Goal: Task Accomplishment & Management: Use online tool/utility

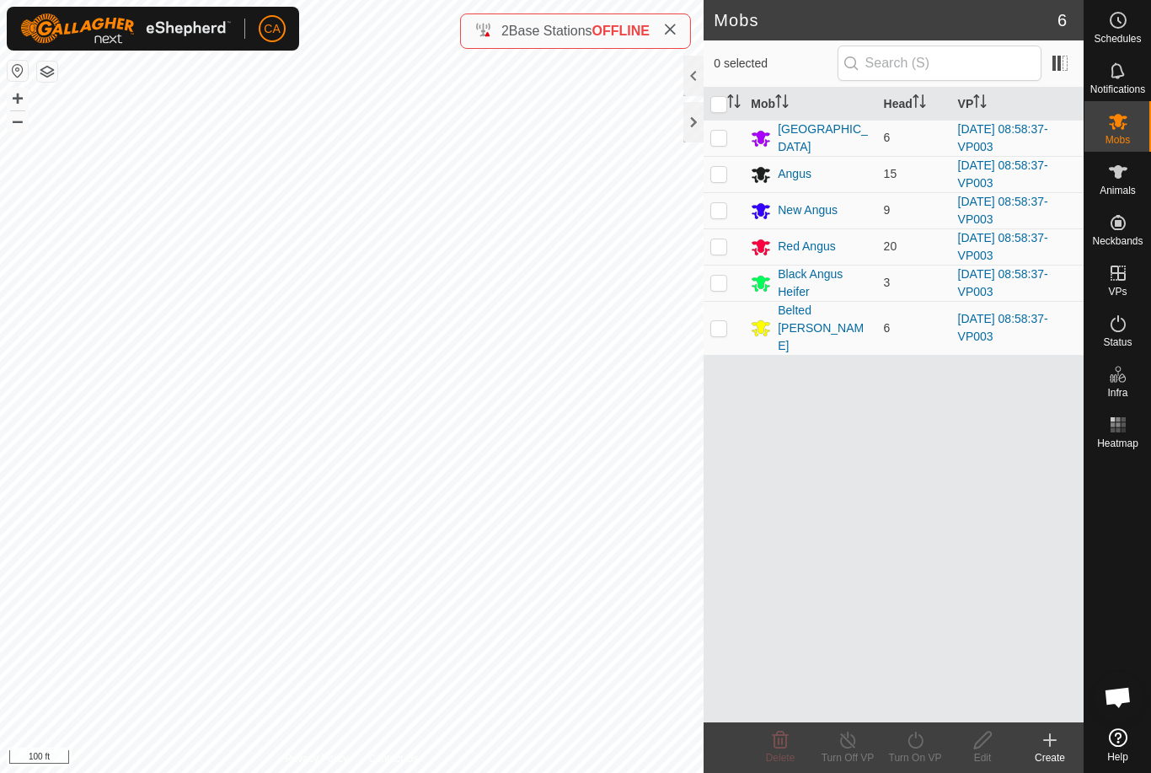
click at [693, 126] on div at bounding box center [693, 122] width 20 height 40
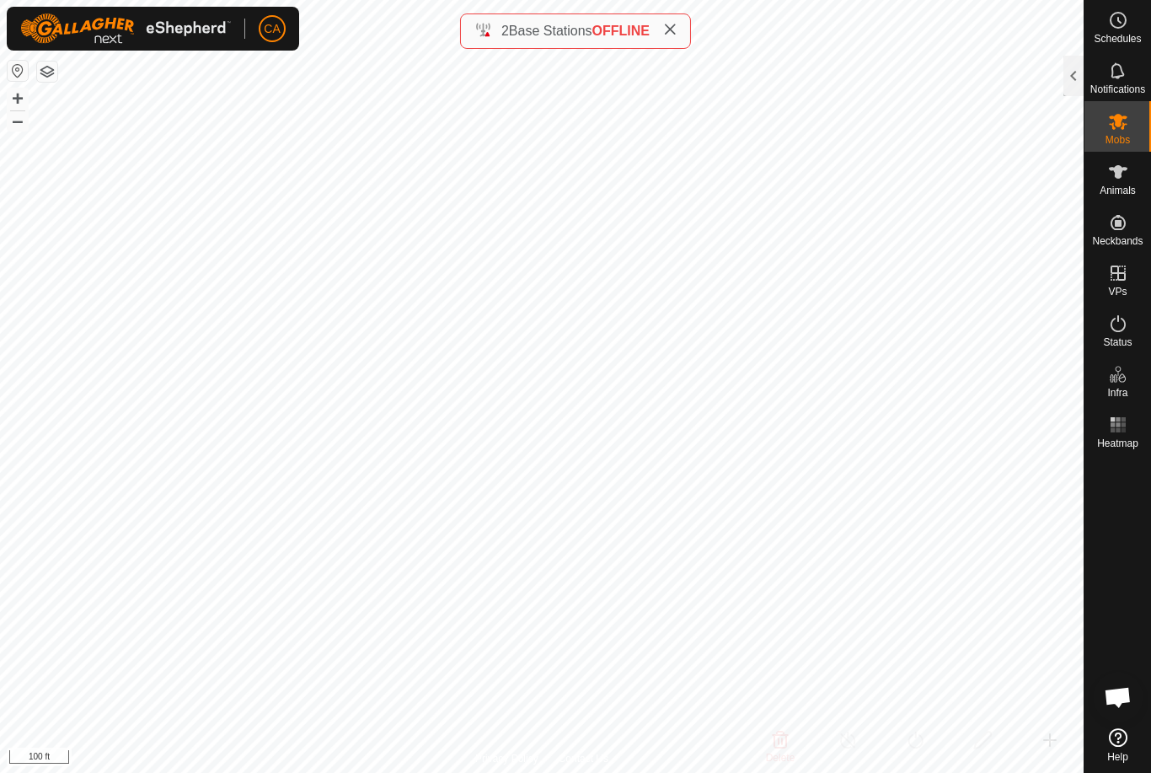
click at [1069, 83] on div at bounding box center [1073, 76] width 20 height 40
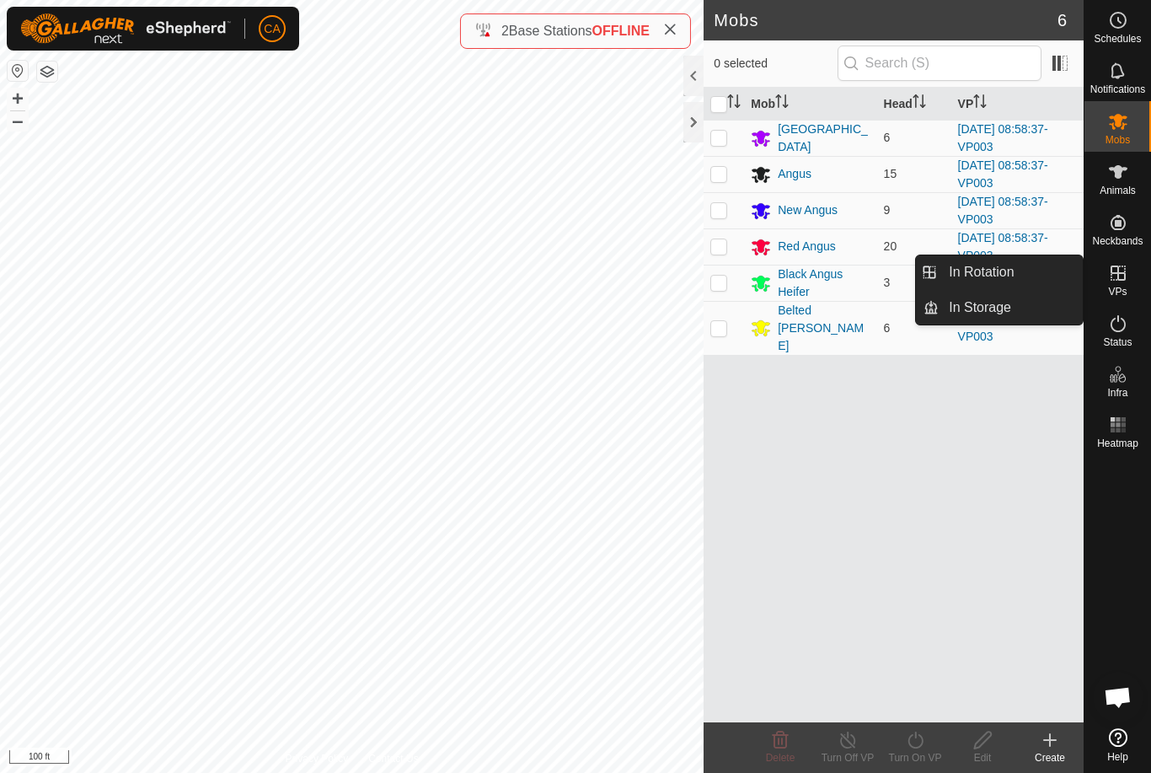
click at [1030, 269] on link "In Rotation" at bounding box center [1011, 272] width 144 height 34
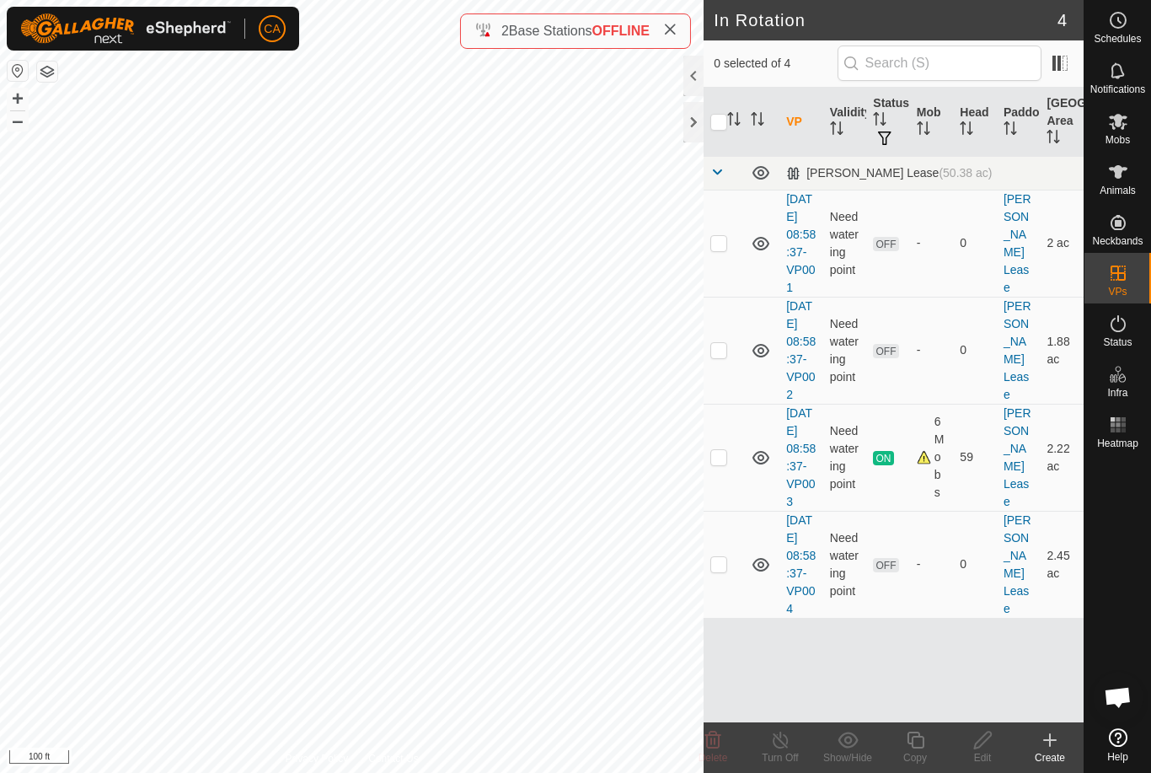
click at [718, 263] on td at bounding box center [724, 243] width 40 height 107
click at [714, 734] on icon at bounding box center [713, 739] width 16 height 17
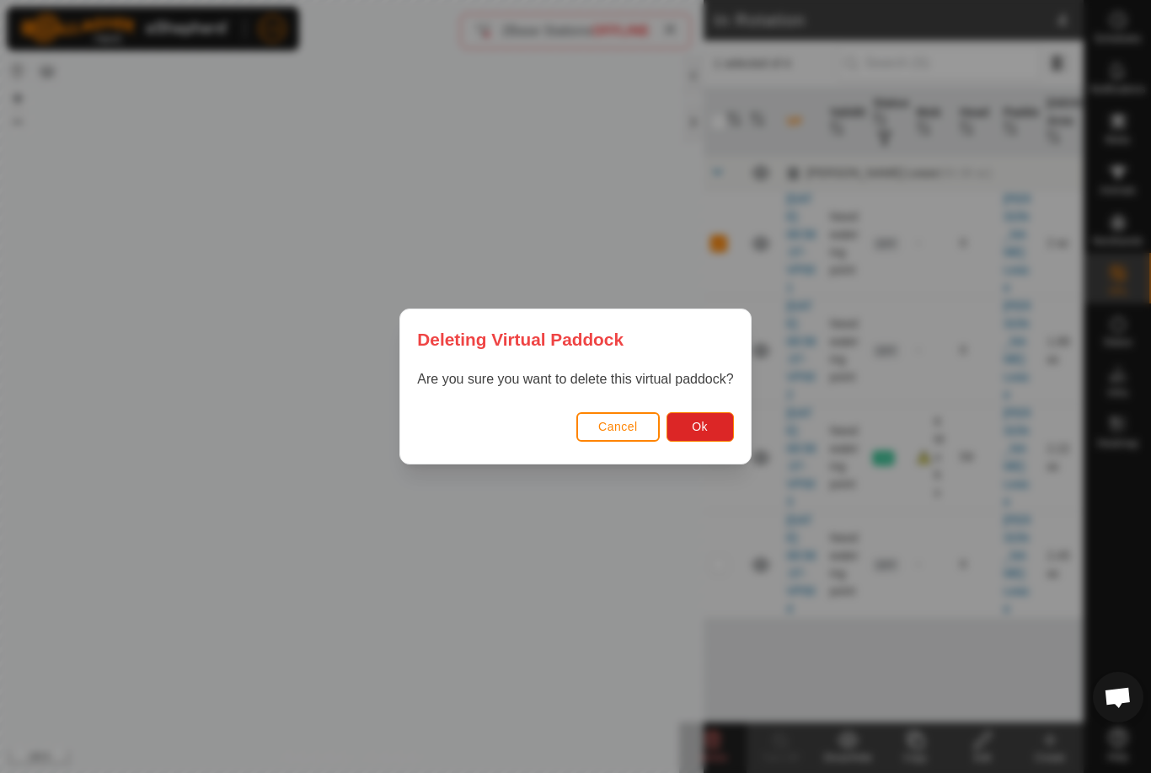
click at [709, 428] on button "Ok" at bounding box center [699, 426] width 67 height 29
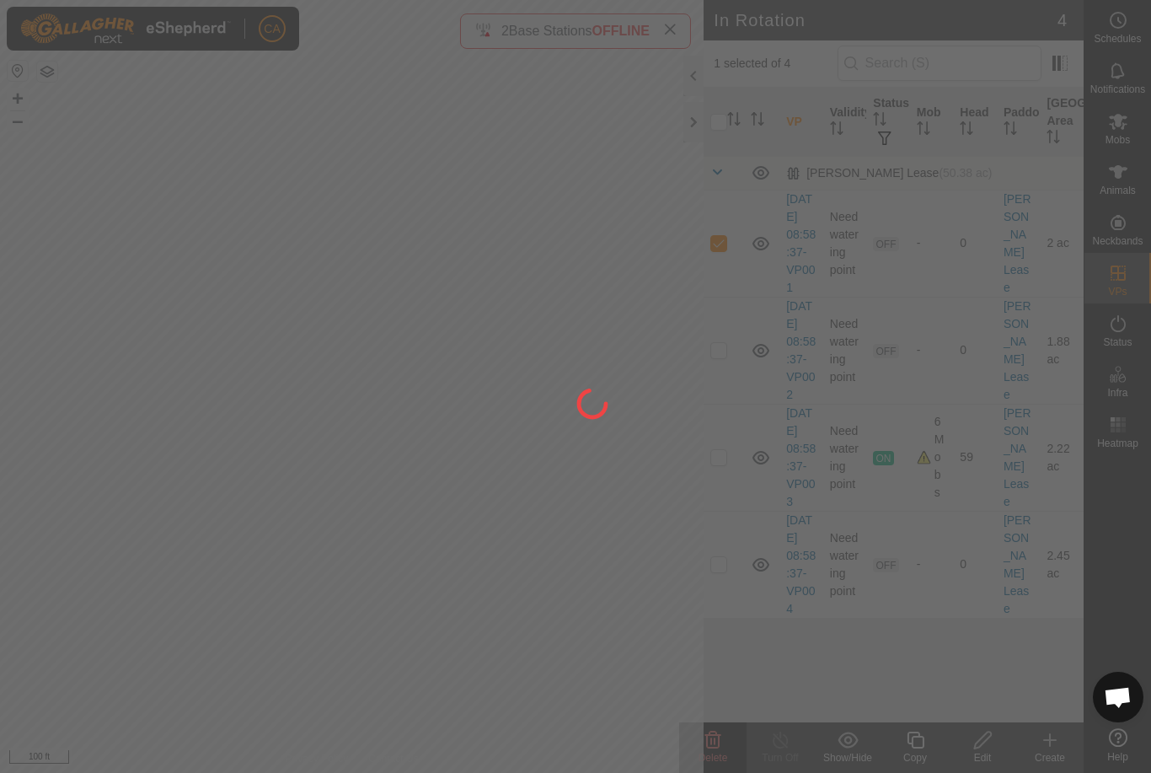
checkbox input "false"
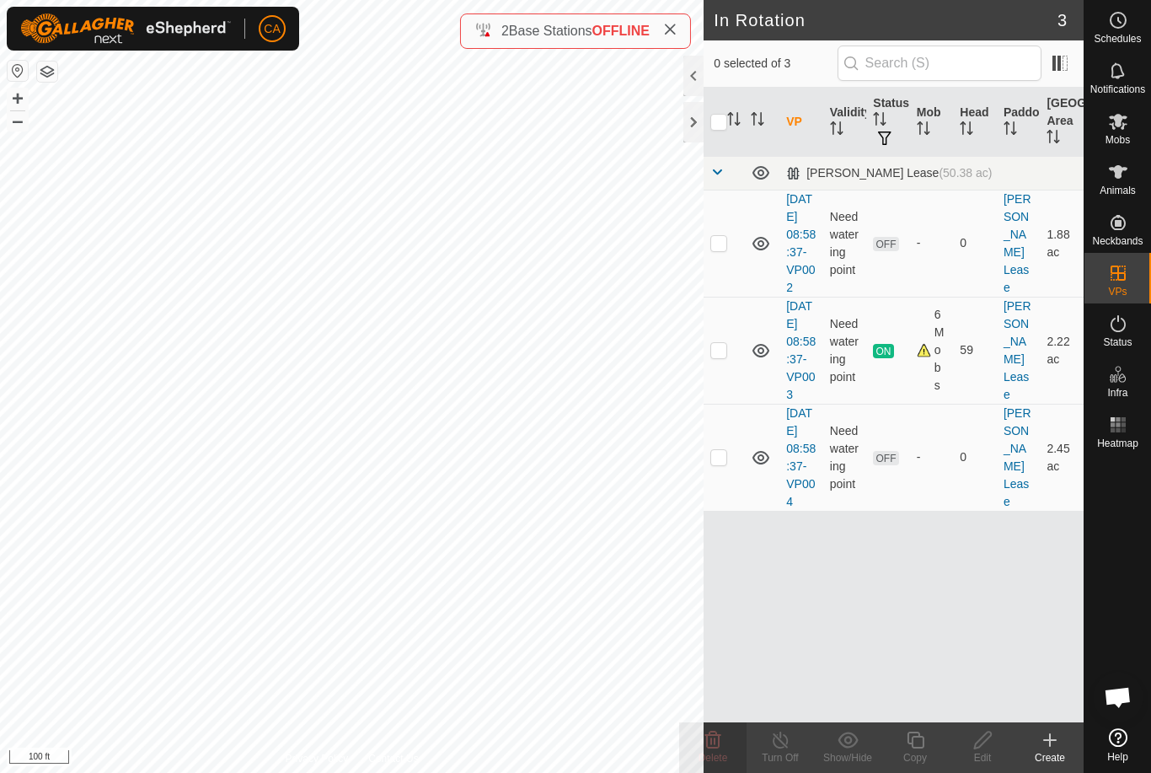
click at [724, 509] on td at bounding box center [724, 457] width 40 height 107
click at [724, 463] on p-checkbox at bounding box center [718, 456] width 17 height 13
checkbox input "false"
click at [726, 249] on p-checkbox at bounding box center [718, 242] width 17 height 13
checkbox input "true"
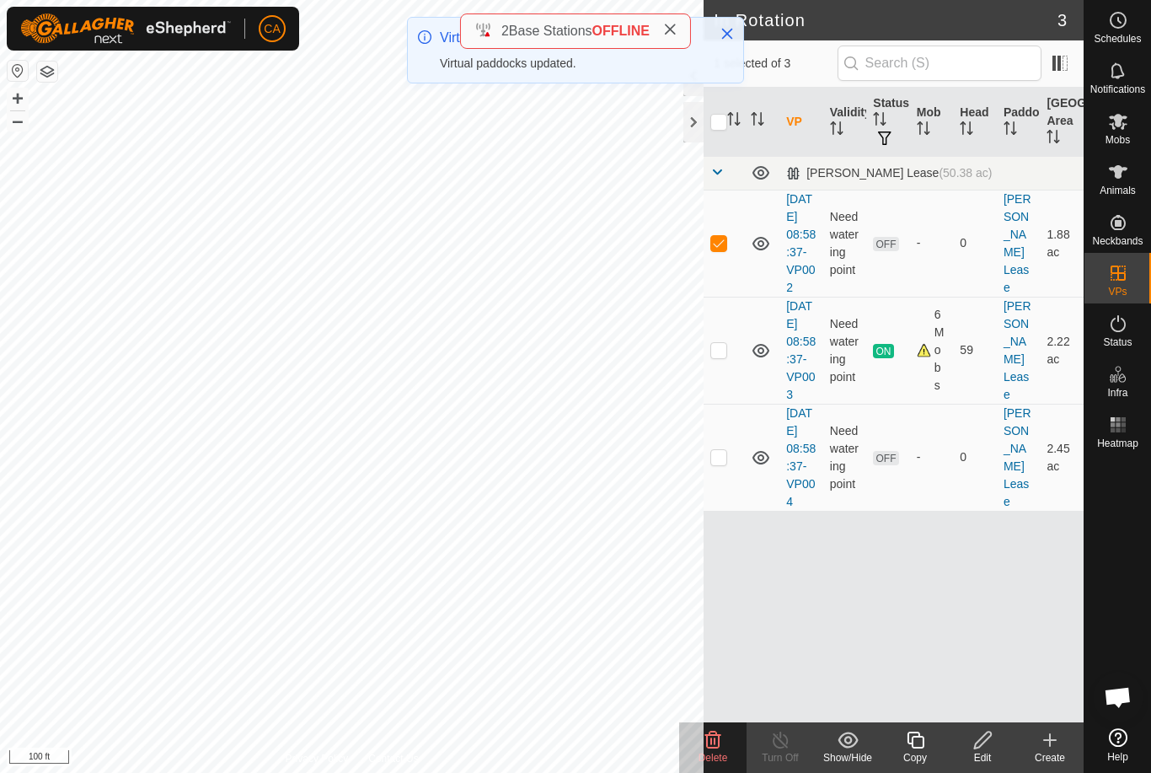
click at [730, 750] on div "Delete" at bounding box center [712, 757] width 67 height 15
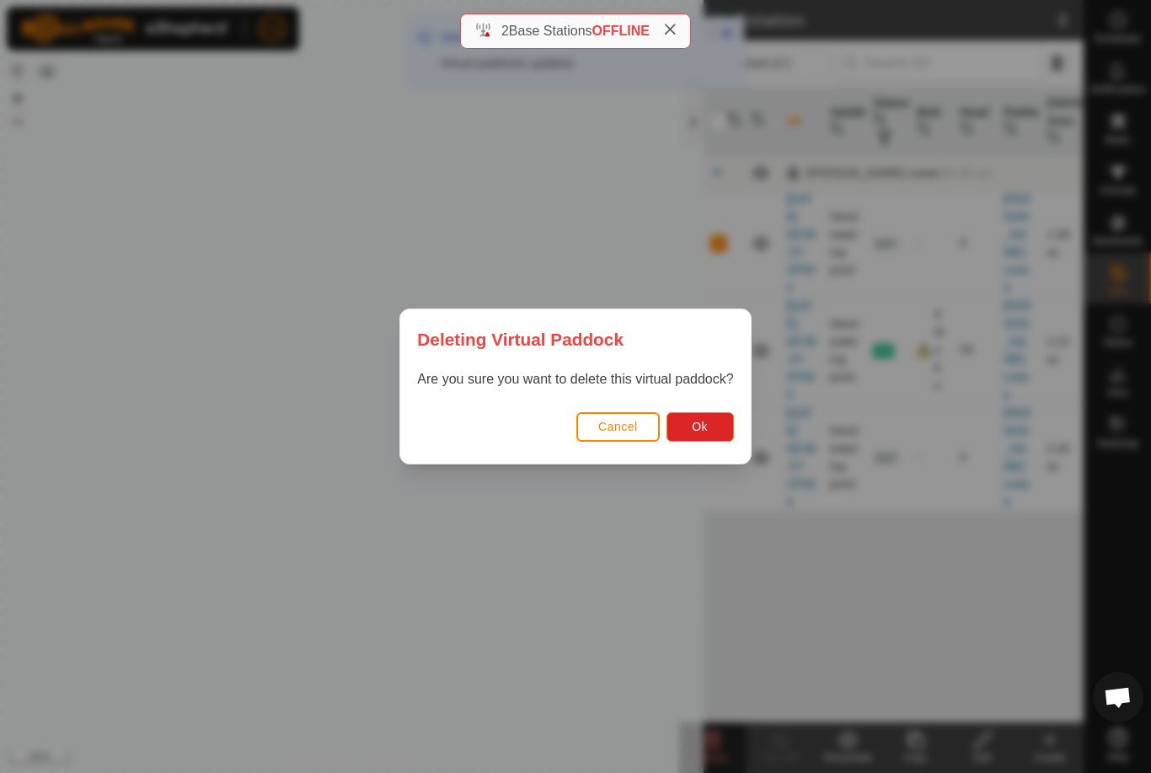
click at [720, 432] on button "Ok" at bounding box center [699, 426] width 67 height 29
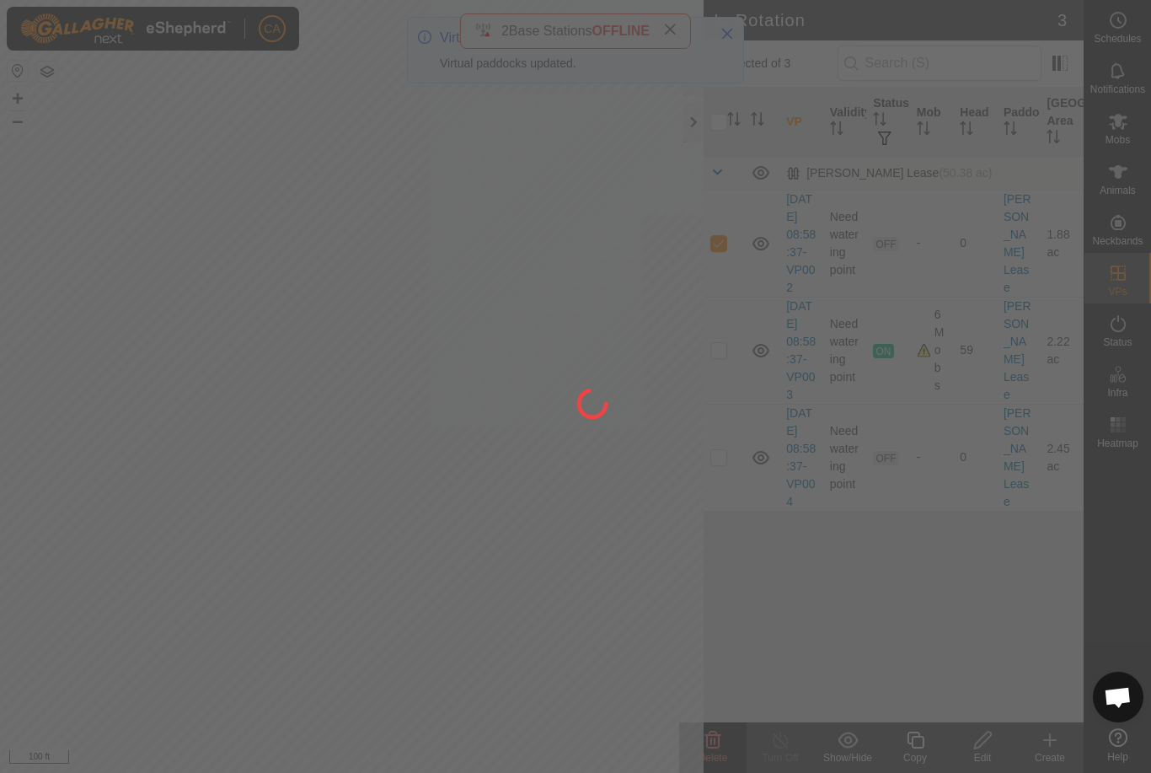
checkbox input "false"
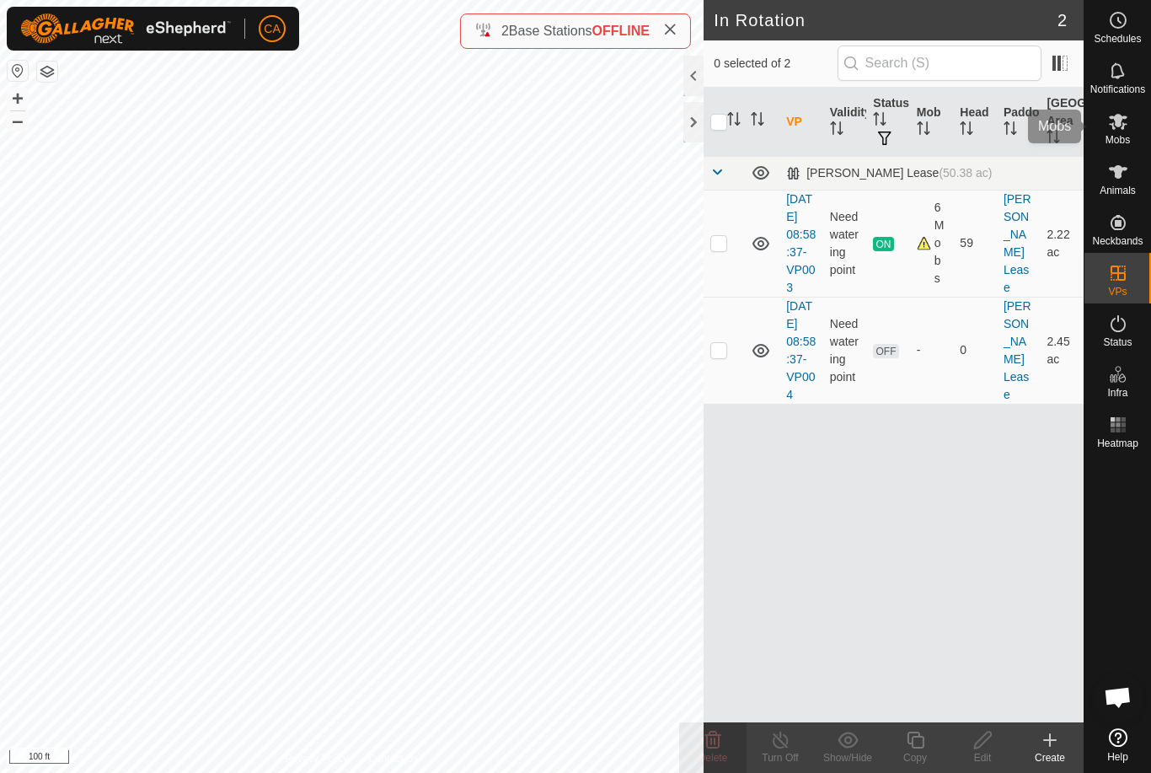
click at [1134, 121] on div "Mobs" at bounding box center [1117, 126] width 67 height 51
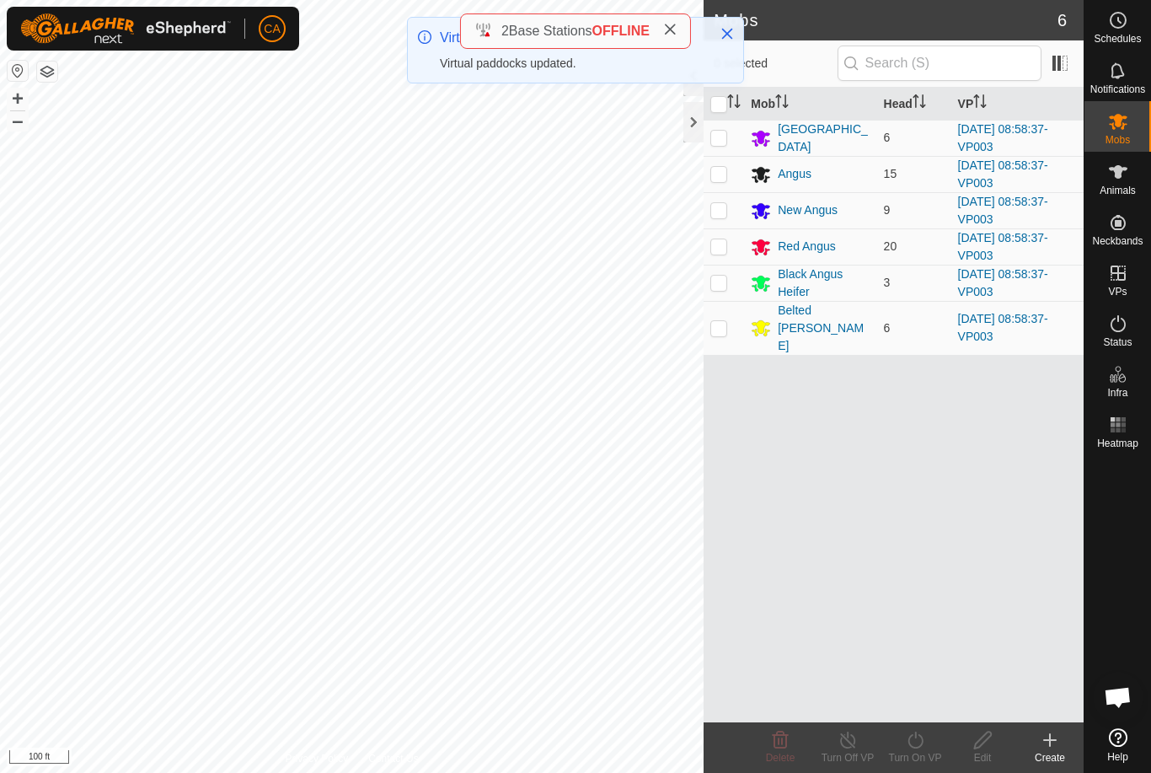
click at [726, 101] on input "checkbox" at bounding box center [718, 104] width 17 height 17
checkbox input "true"
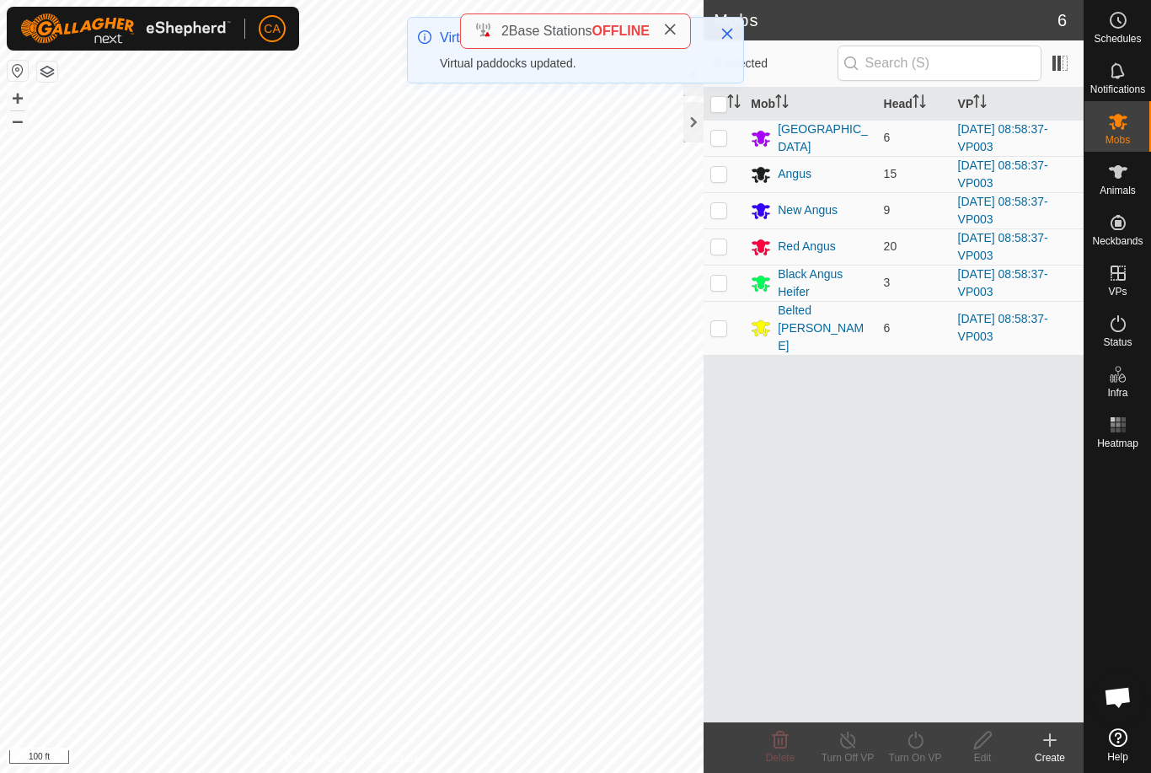
checkbox input "true"
click at [924, 742] on icon at bounding box center [915, 740] width 21 height 20
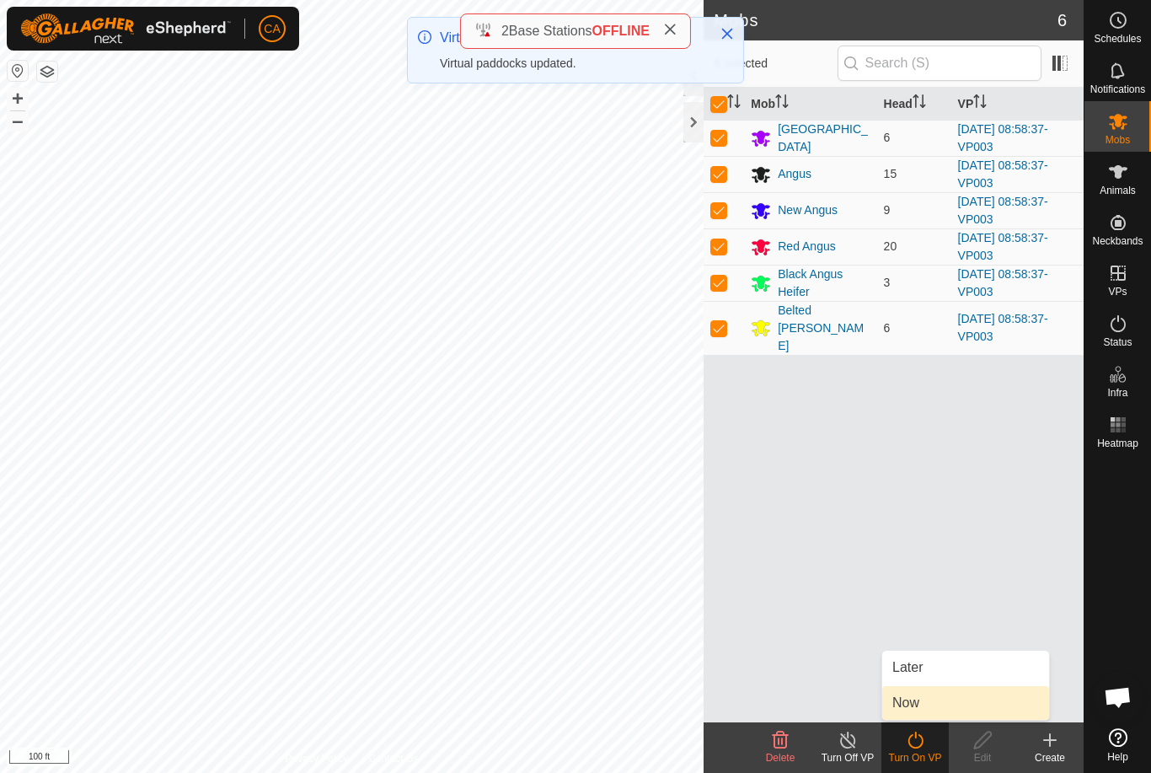
click at [945, 695] on link "Now" at bounding box center [965, 703] width 167 height 34
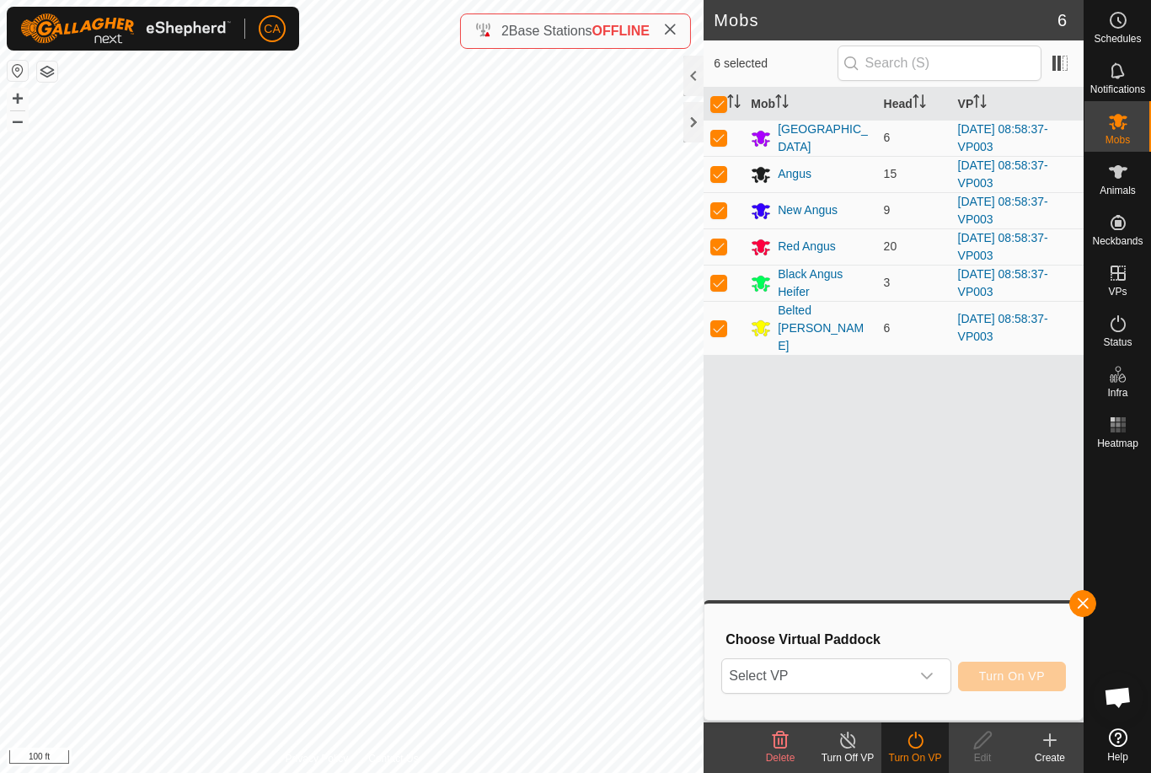
click at [789, 678] on span "Select VP" at bounding box center [815, 676] width 187 height 34
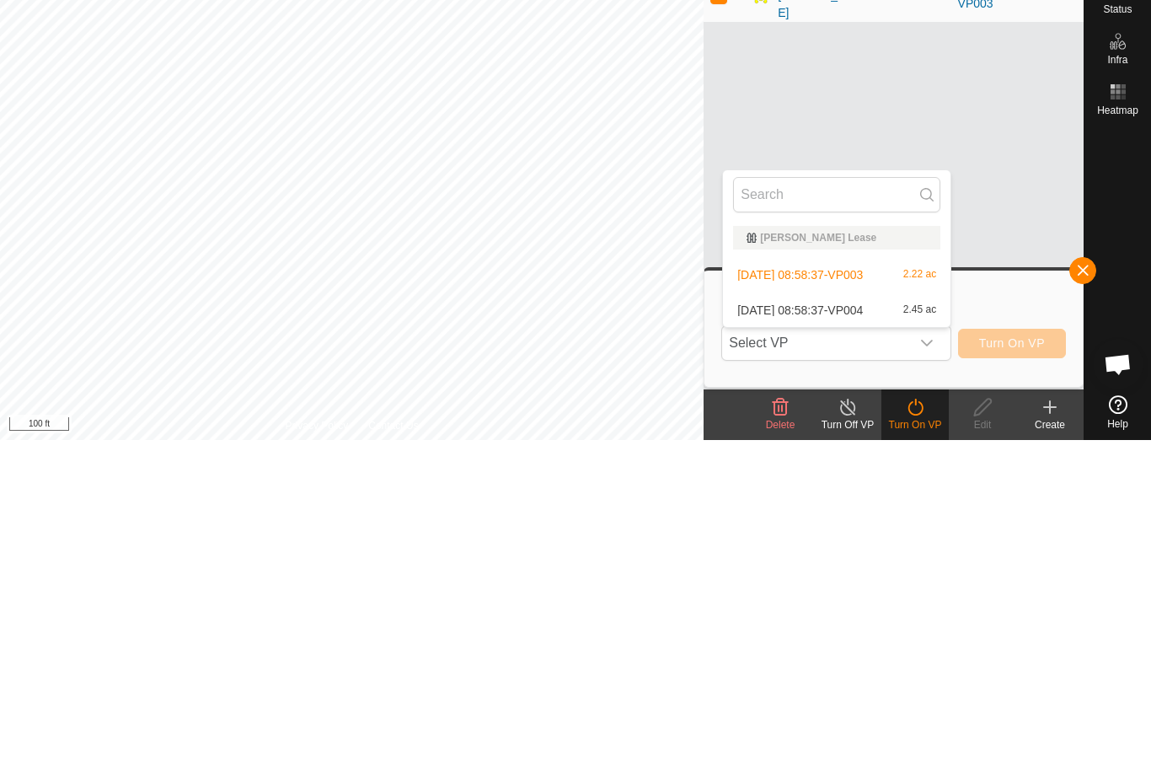
click at [863, 637] on span "[DATE] 08:58:37-VP004" at bounding box center [800, 643] width 126 height 12
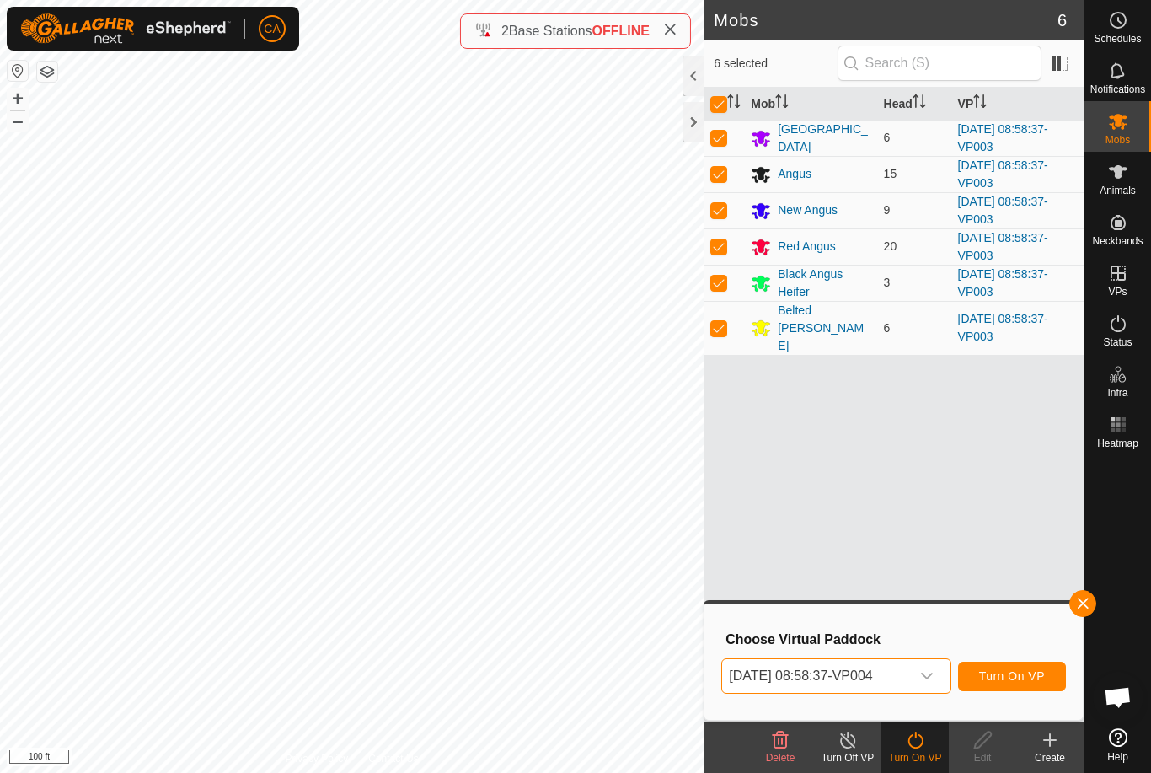
click at [1007, 683] on span "Turn On VP" at bounding box center [1012, 675] width 66 height 13
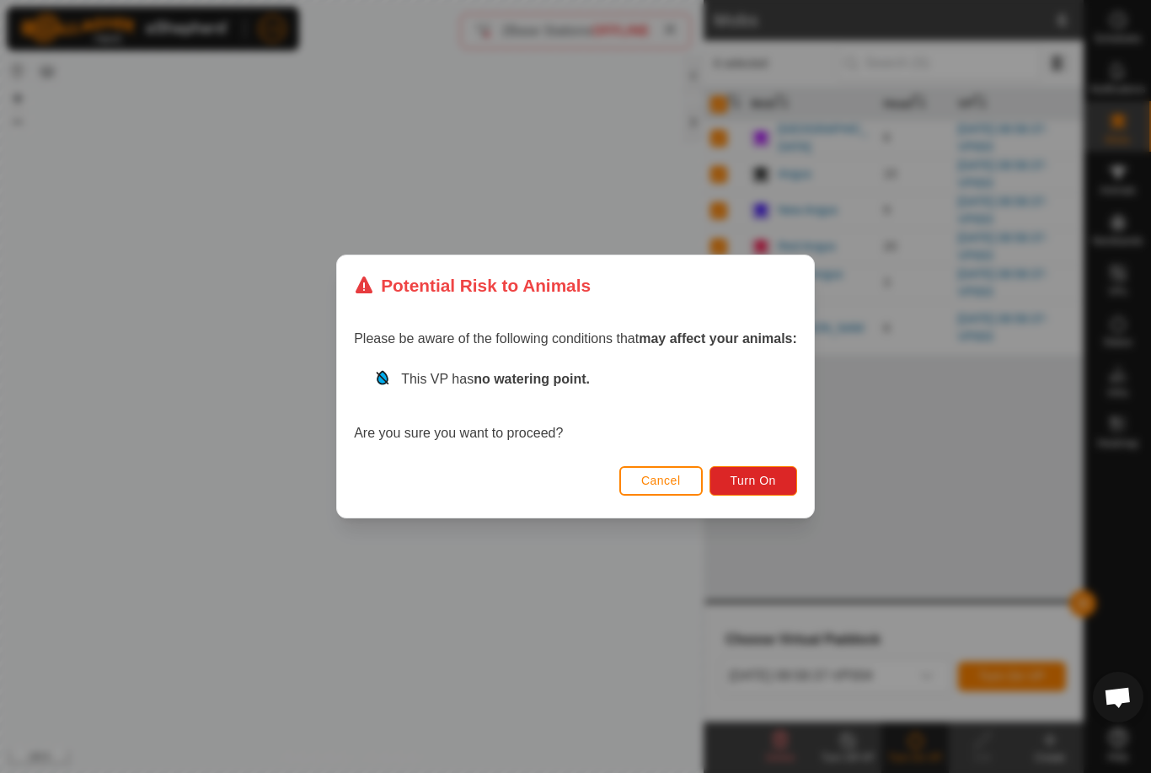
click at [757, 478] on span "Turn On" at bounding box center [754, 480] width 46 height 13
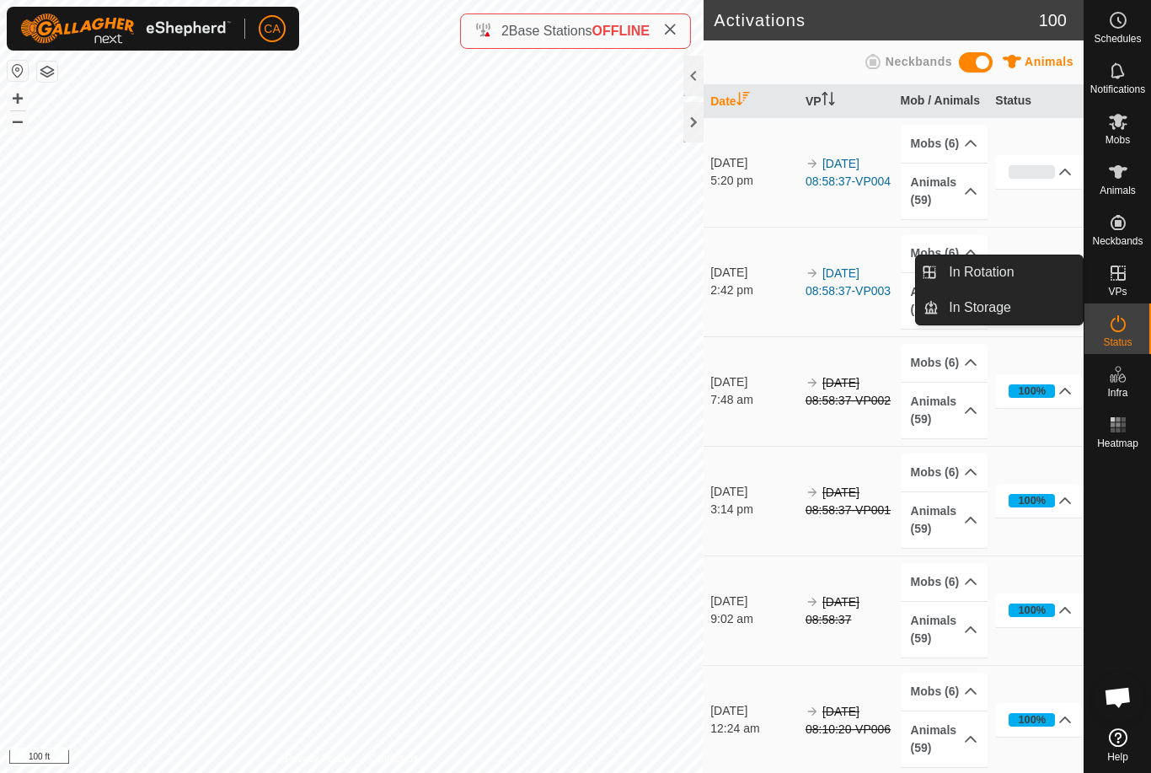
click at [1022, 276] on link "In Rotation" at bounding box center [1011, 272] width 144 height 34
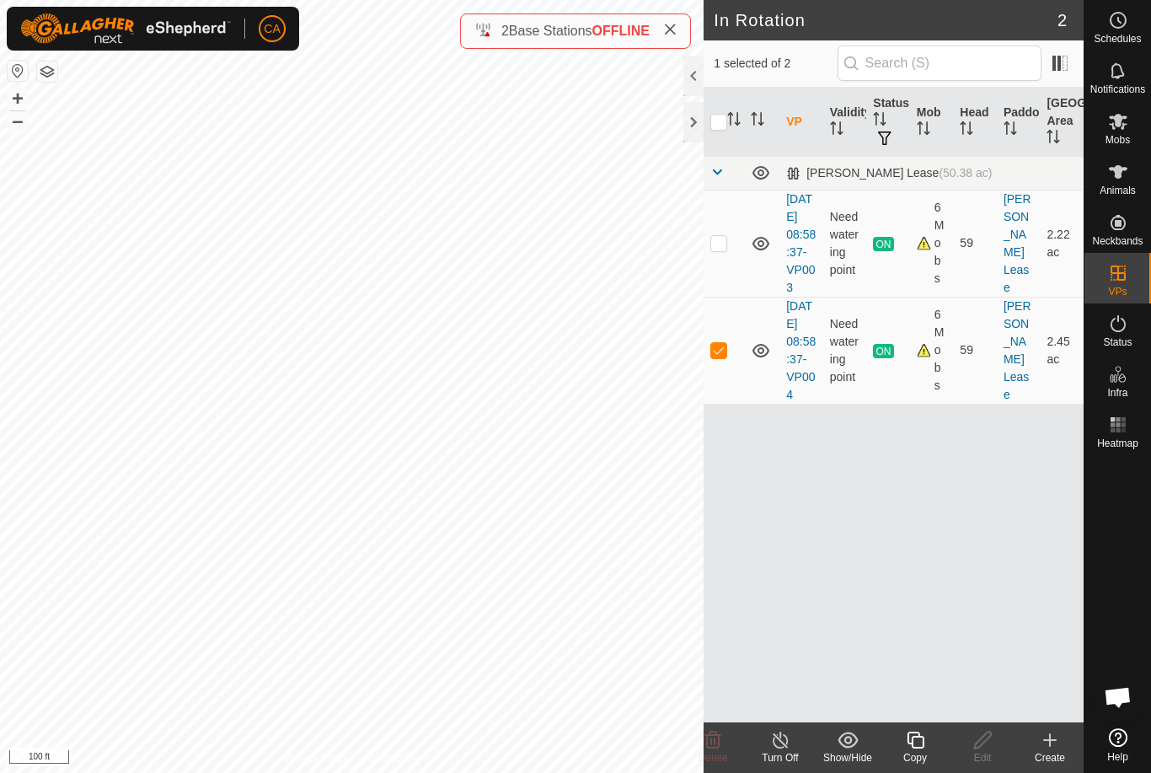
click at [919, 753] on div "Copy" at bounding box center [914, 757] width 67 height 15
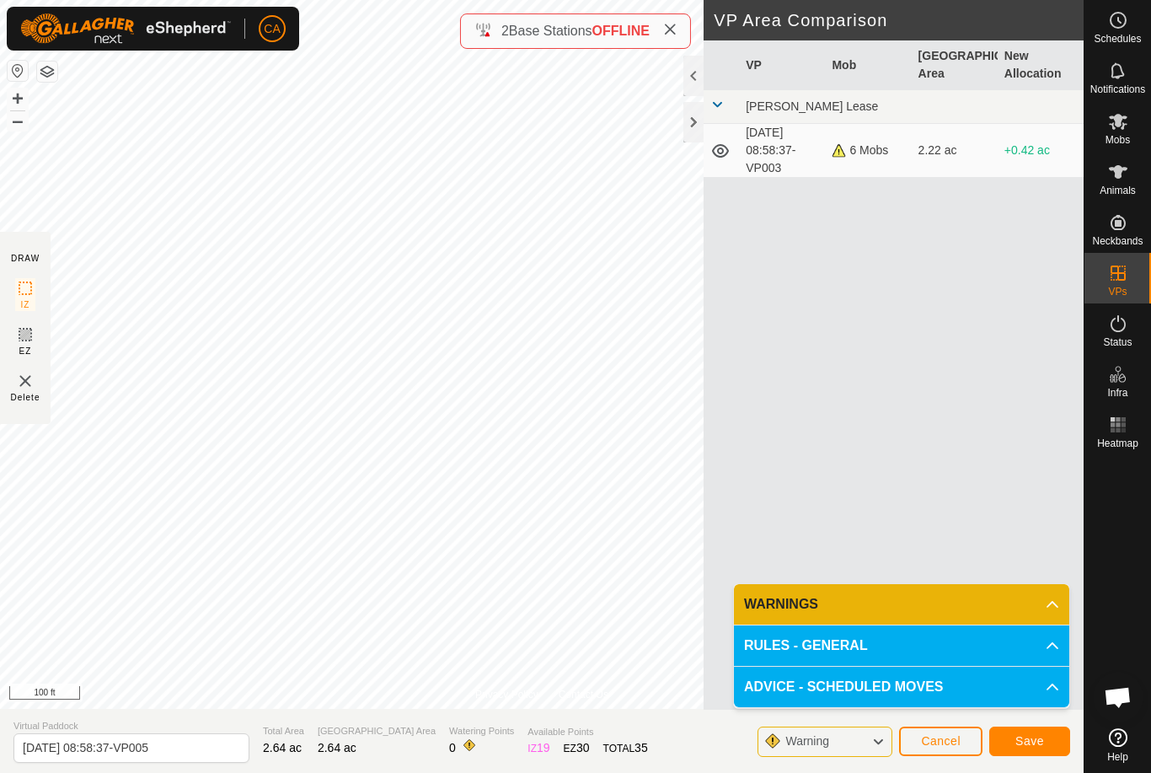
click at [1037, 742] on span "Save" at bounding box center [1029, 740] width 29 height 13
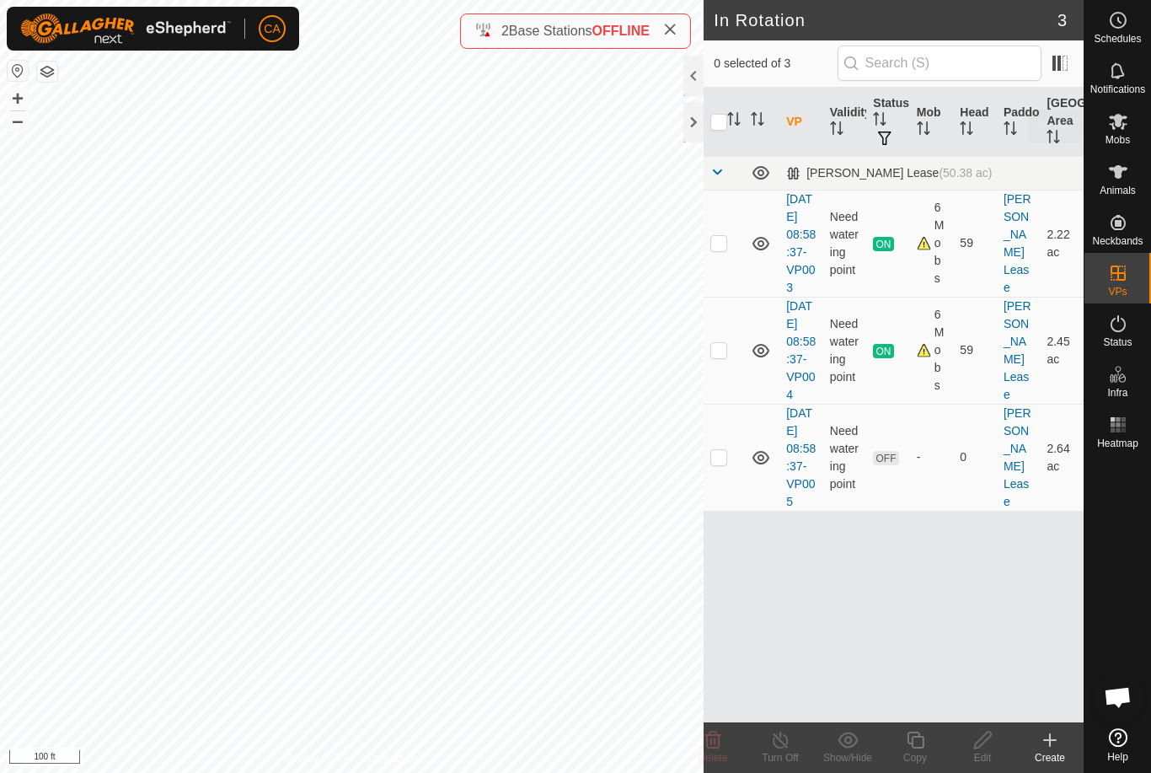
click at [1130, 130] on es-mob-svg-icon at bounding box center [1118, 121] width 30 height 27
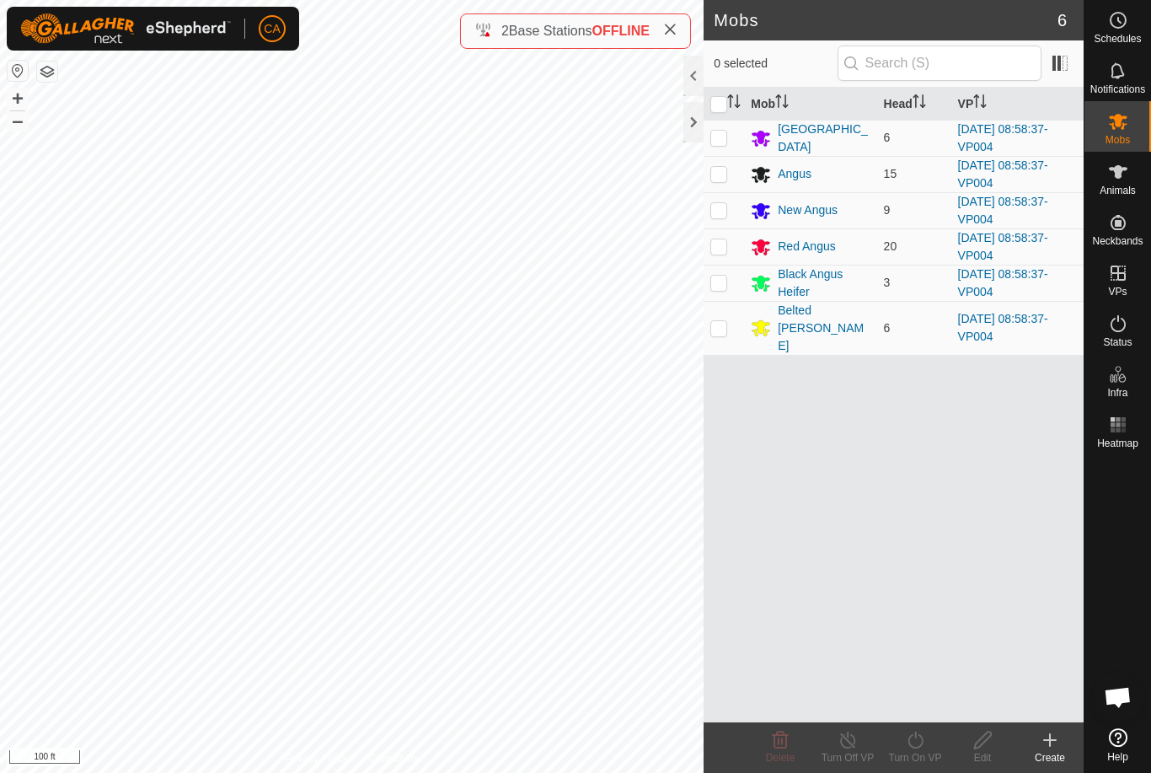
click at [715, 103] on input "checkbox" at bounding box center [718, 104] width 17 height 17
checkbox input "true"
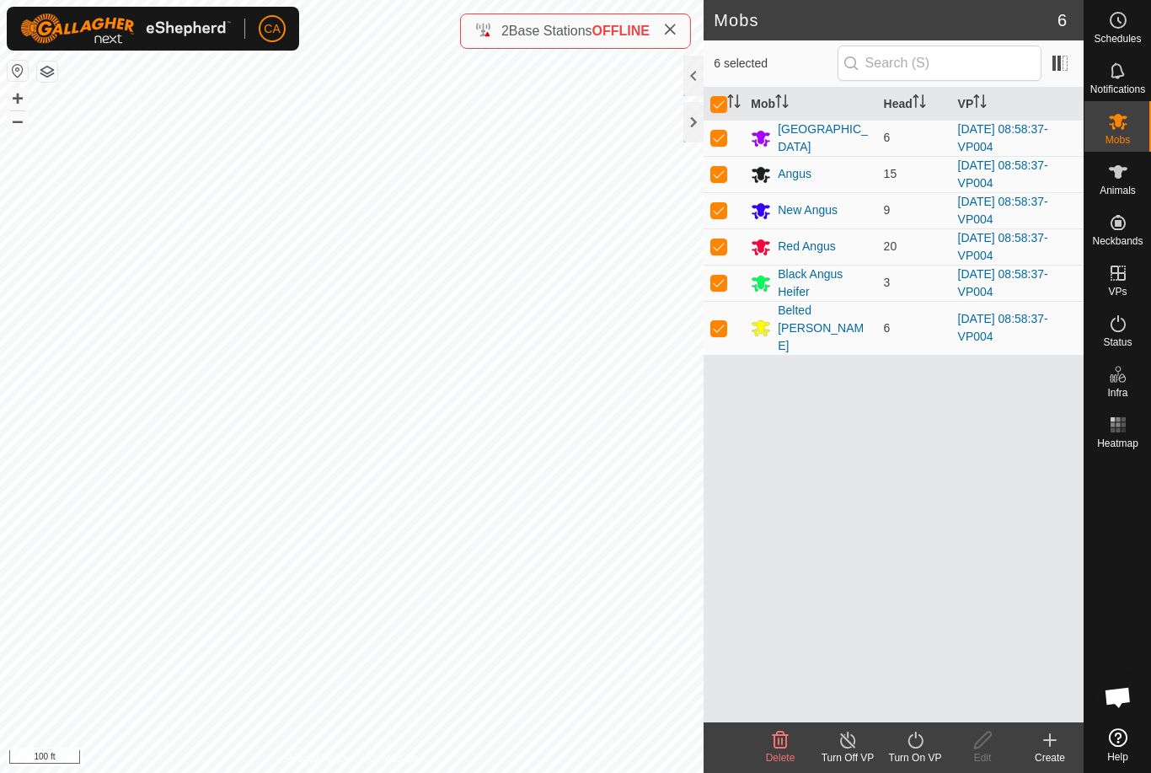
checkbox input "true"
click at [923, 750] on div "Turn On VP" at bounding box center [914, 757] width 67 height 15
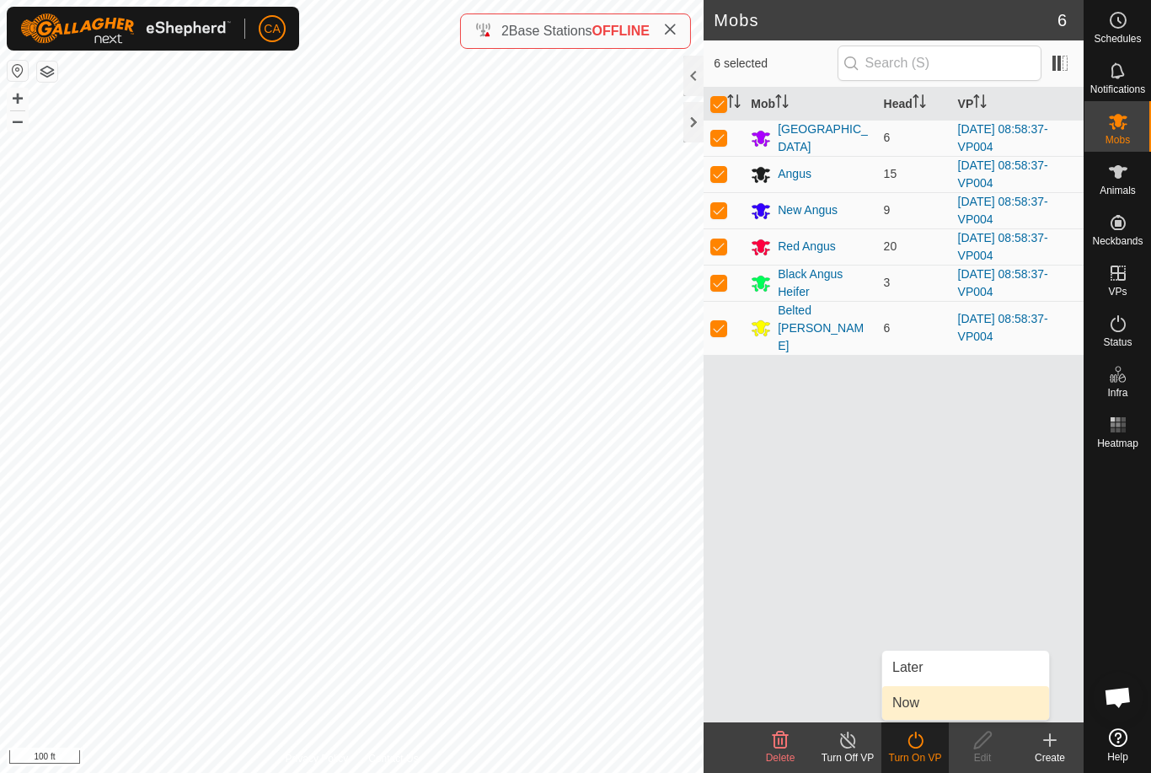
click at [934, 709] on link "Now" at bounding box center [965, 703] width 167 height 34
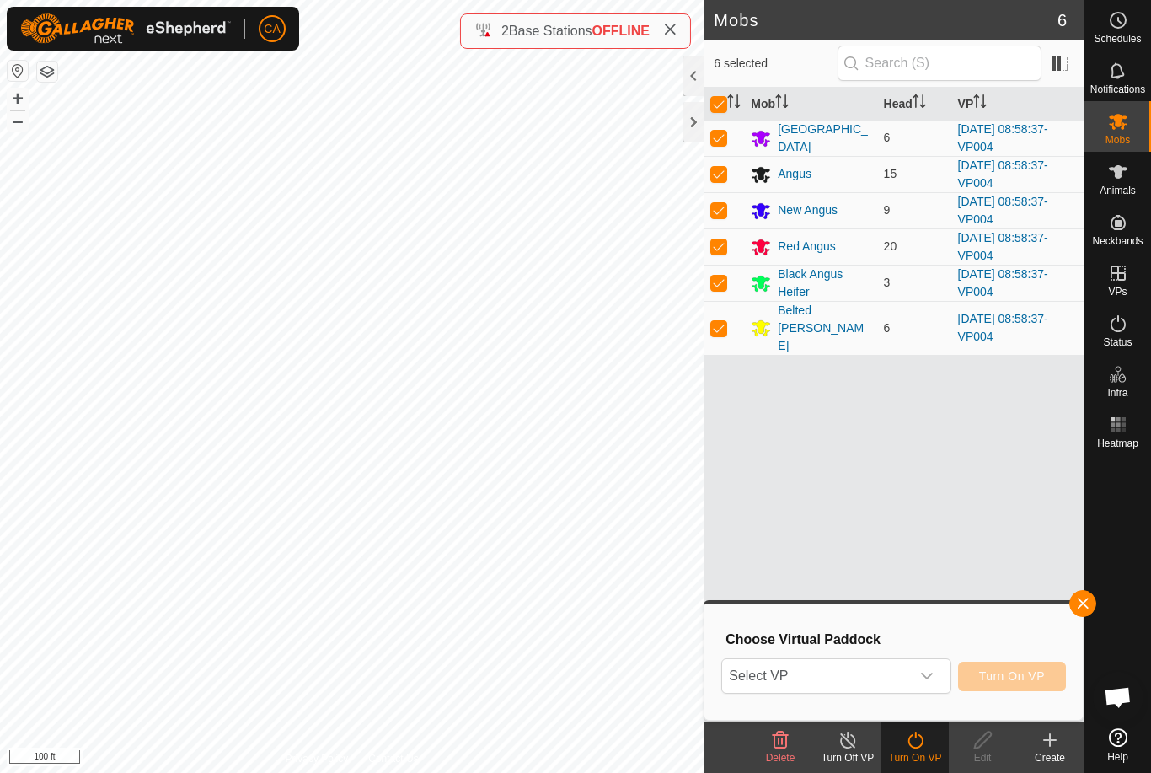
click at [886, 687] on span "Select VP" at bounding box center [815, 676] width 187 height 34
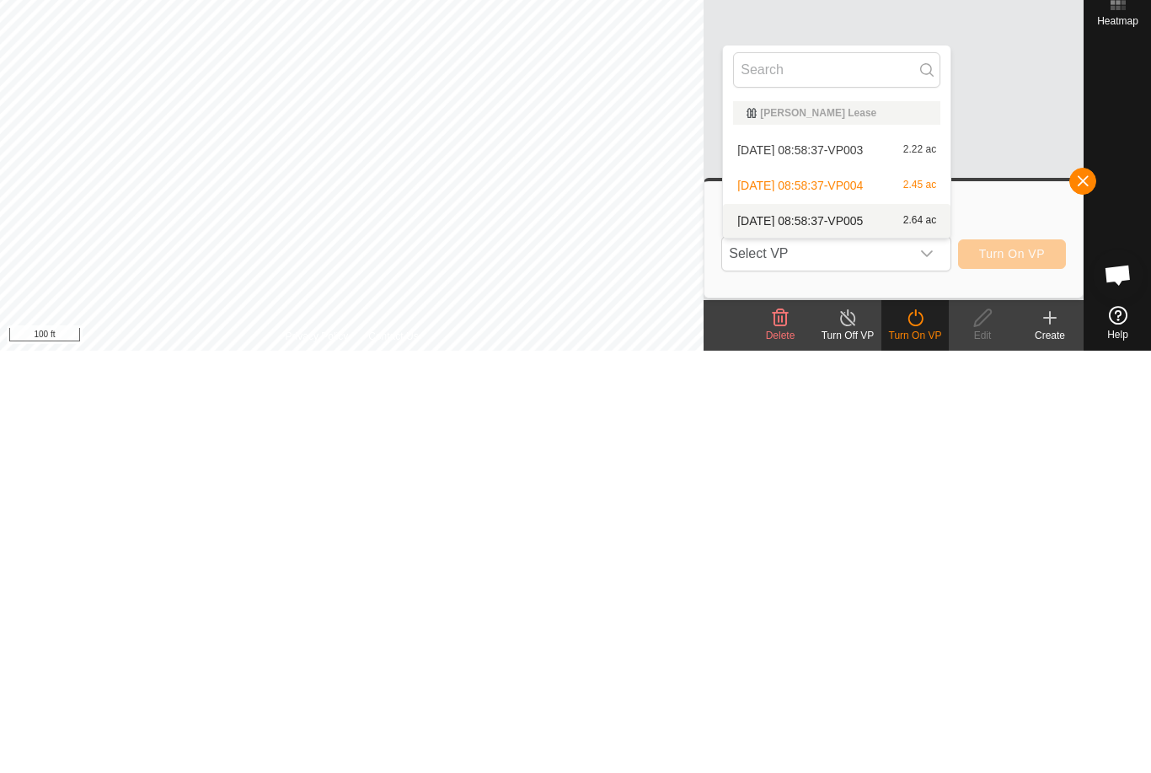
click at [879, 633] on div "[DATE] 08:58:37-VP005 2.64 ac" at bounding box center [836, 643] width 207 height 20
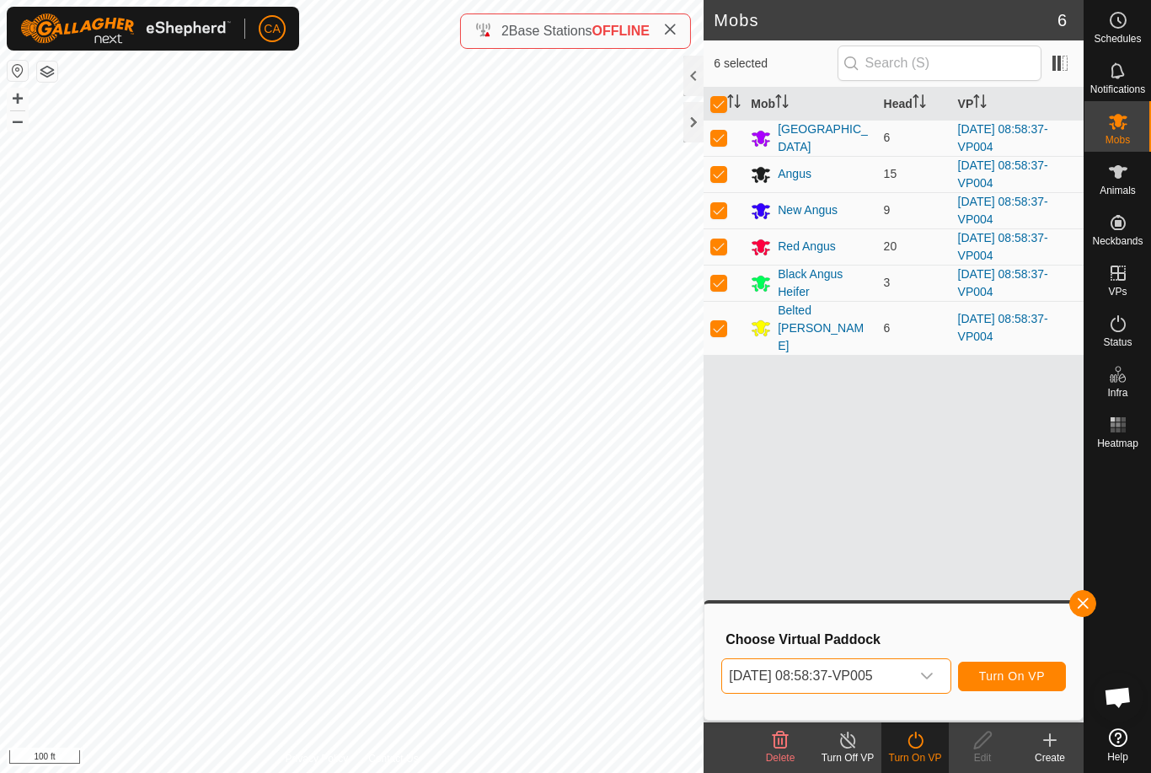
click at [1043, 687] on button "Turn On VP" at bounding box center [1012, 675] width 108 height 29
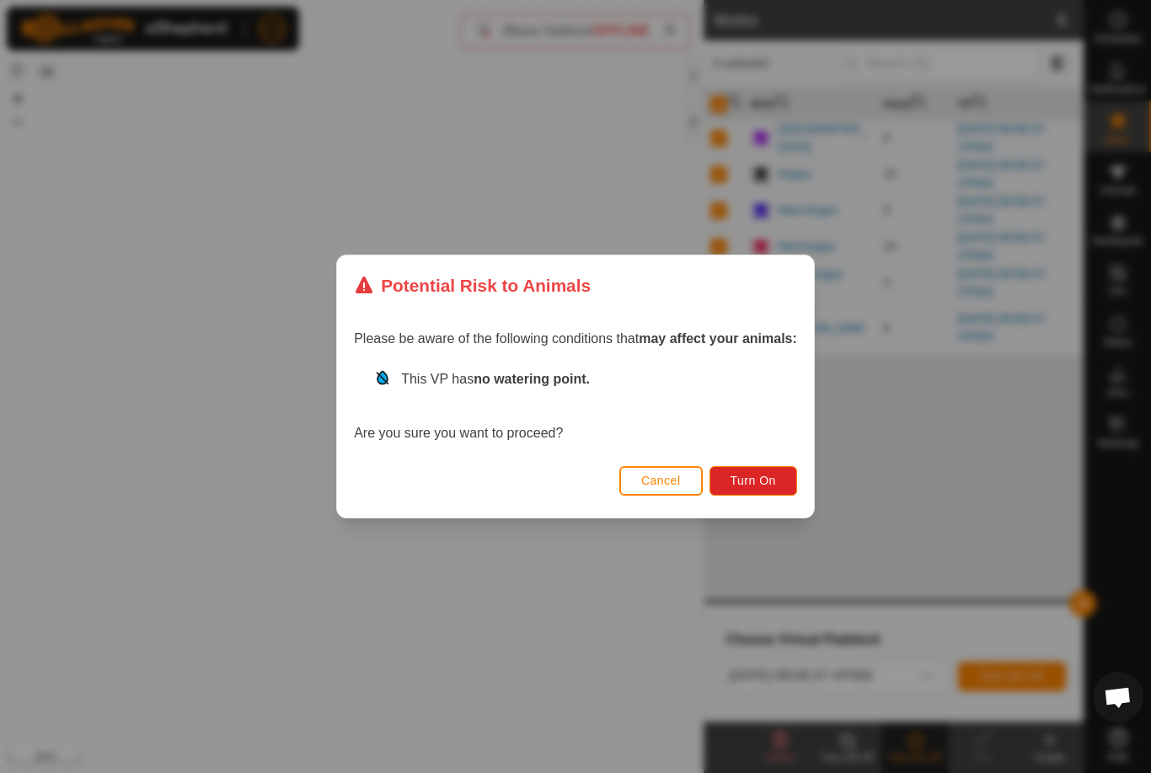
click at [770, 469] on button "Turn On" at bounding box center [753, 480] width 88 height 29
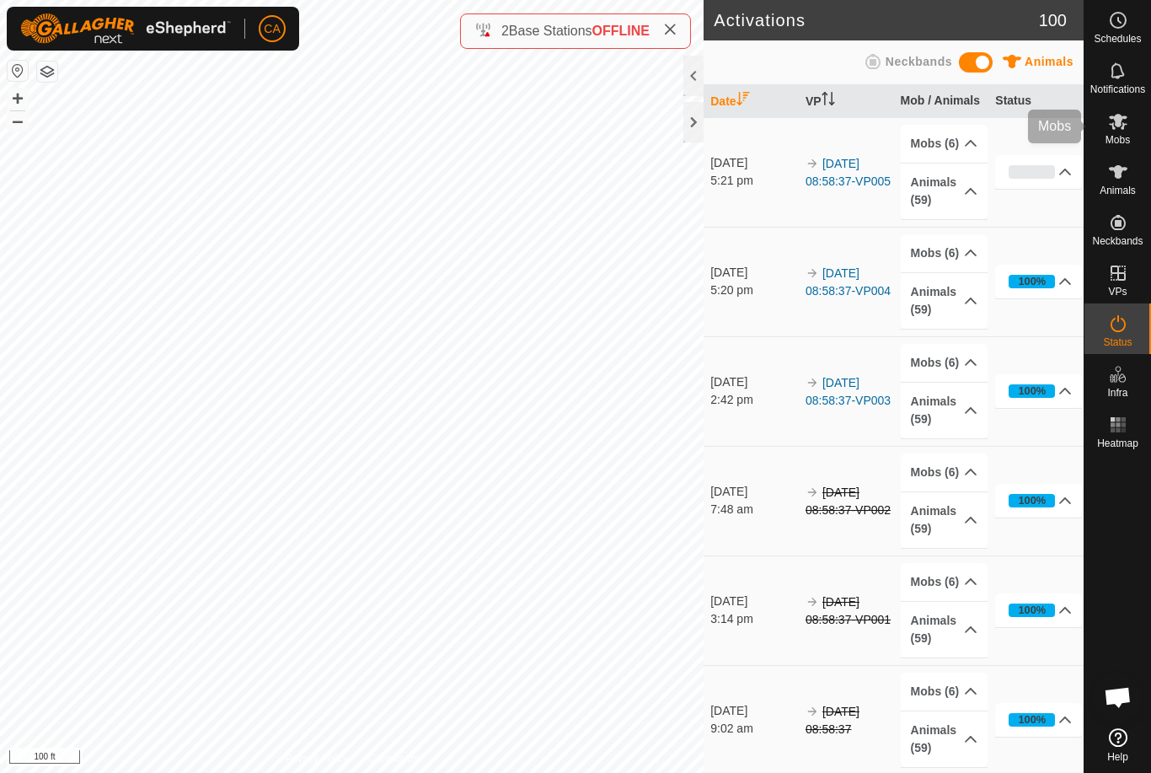
click at [1118, 135] on span "Mobs" at bounding box center [1117, 140] width 24 height 10
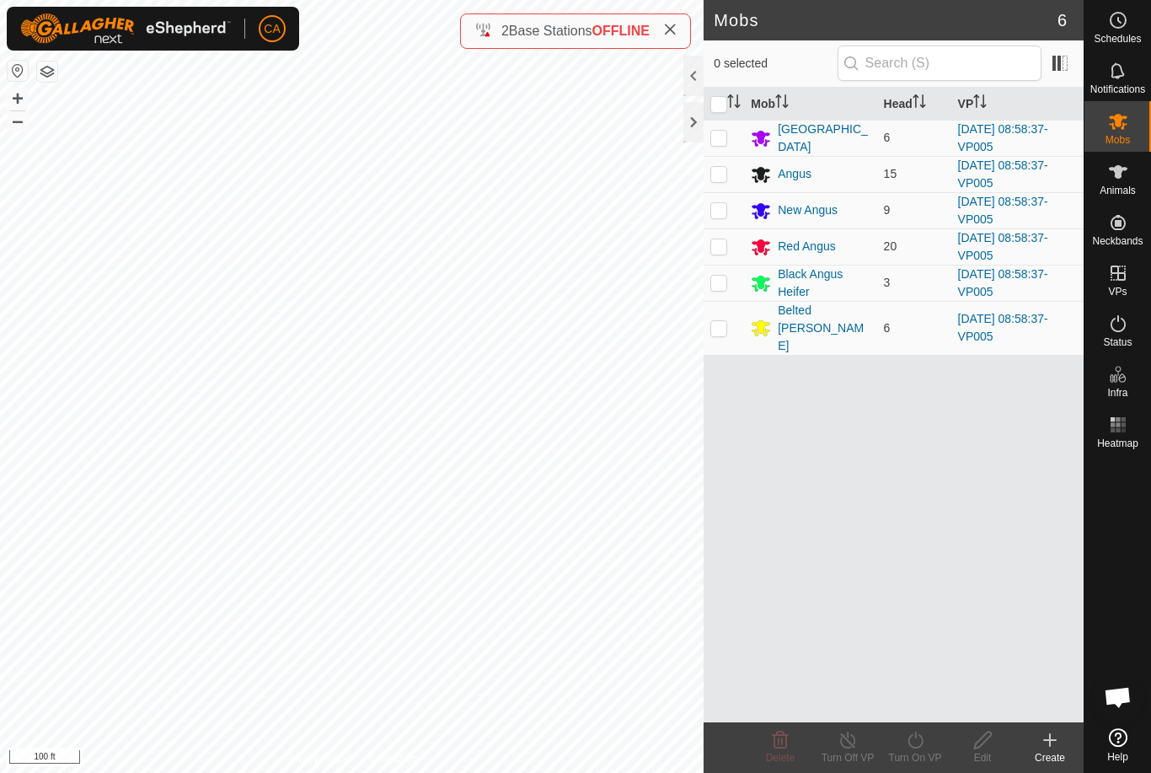
click at [725, 110] on input "checkbox" at bounding box center [718, 104] width 17 height 17
checkbox input "true"
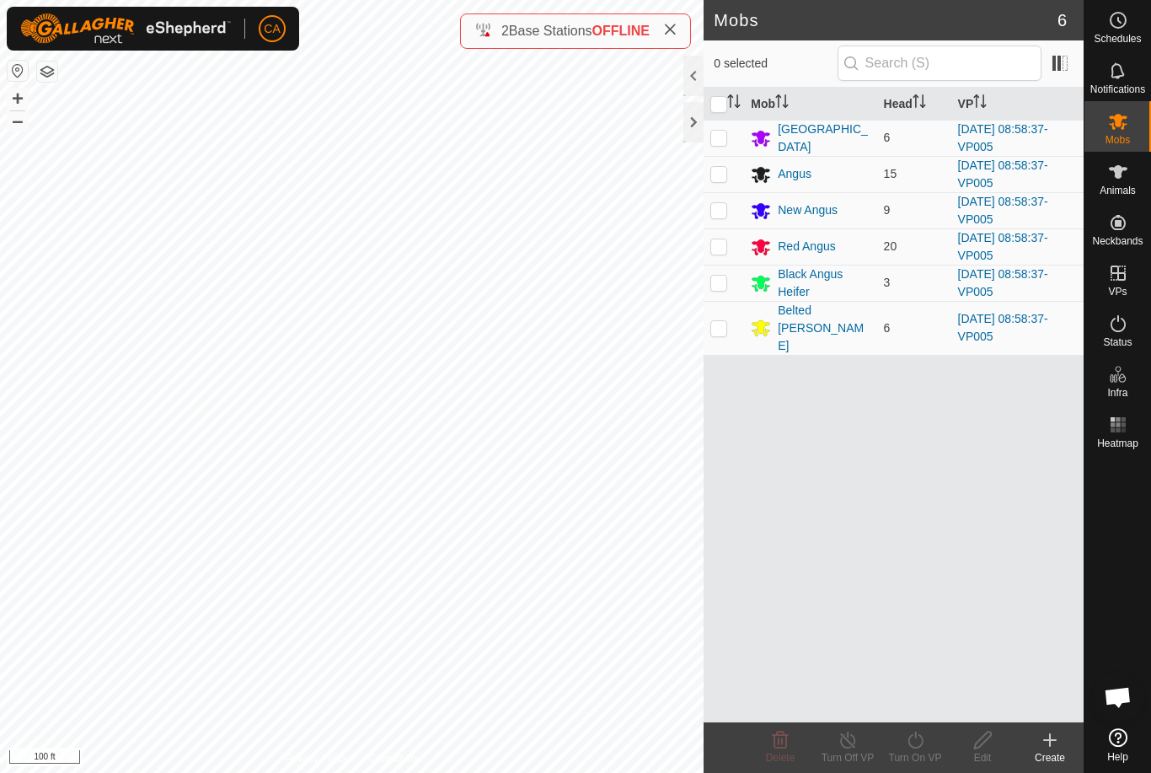
checkbox input "true"
click at [925, 747] on icon at bounding box center [915, 740] width 21 height 20
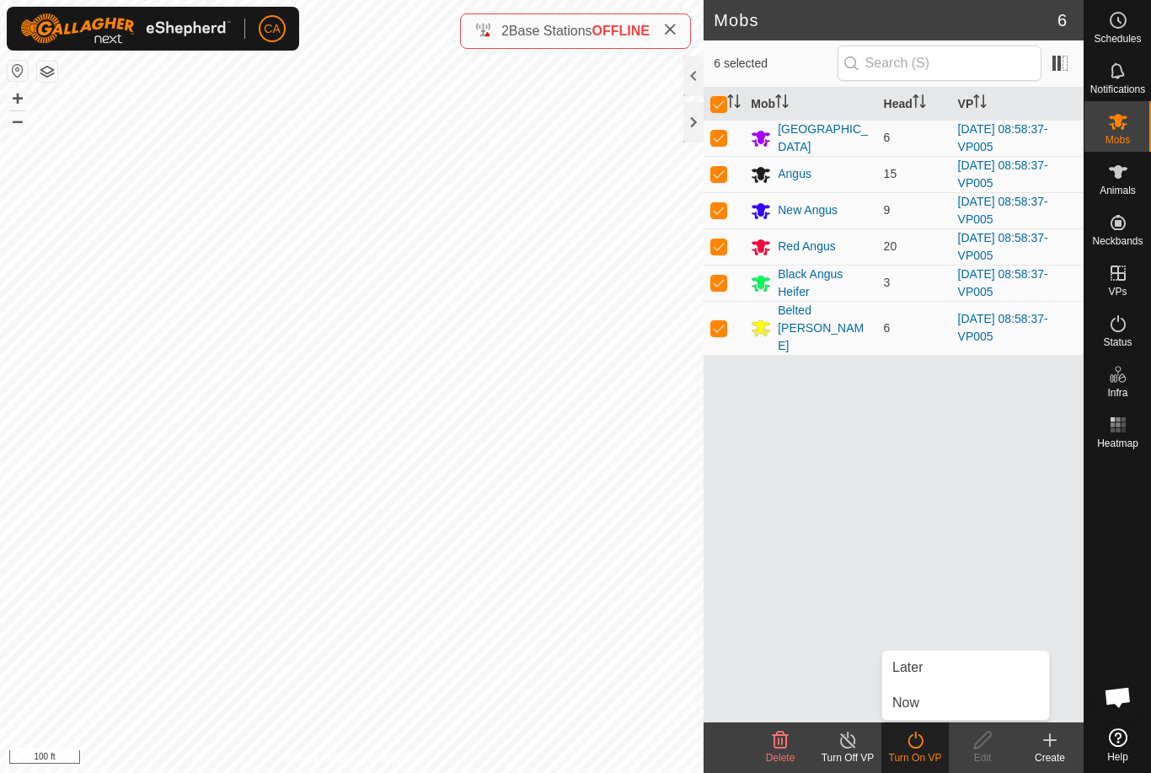
click at [942, 707] on link "Now" at bounding box center [965, 703] width 167 height 34
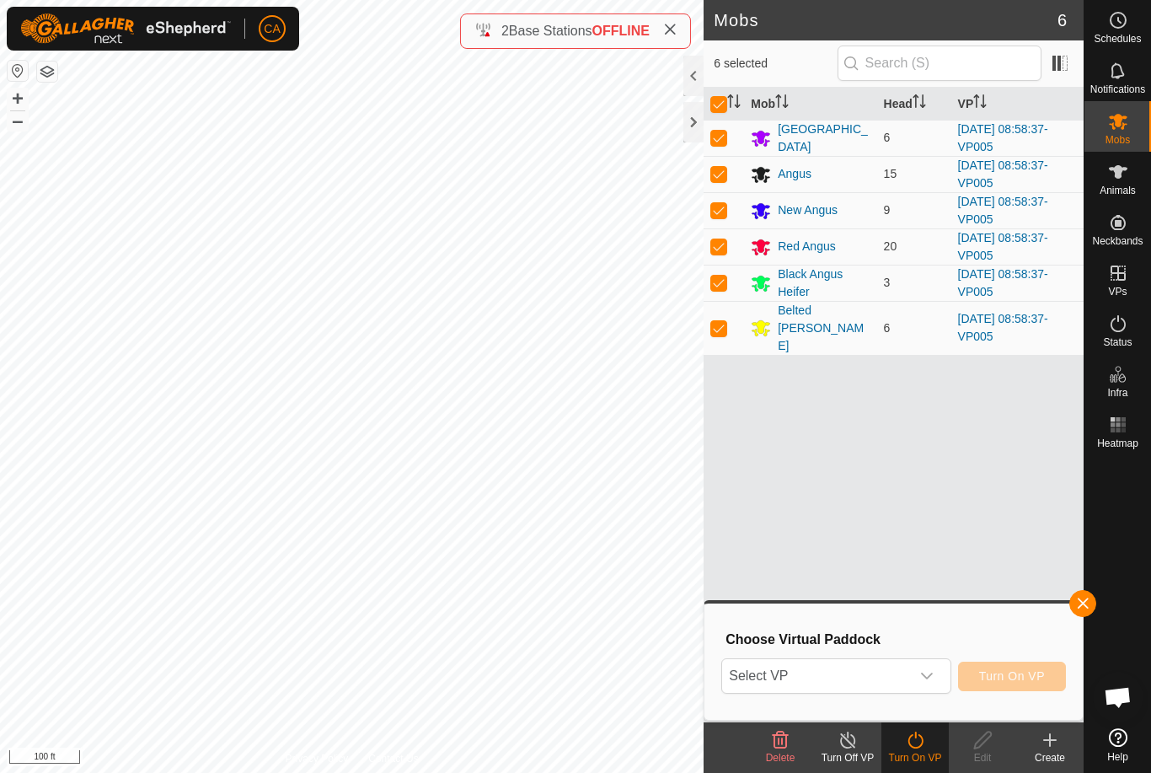
click at [786, 681] on span "Select VP" at bounding box center [815, 676] width 187 height 34
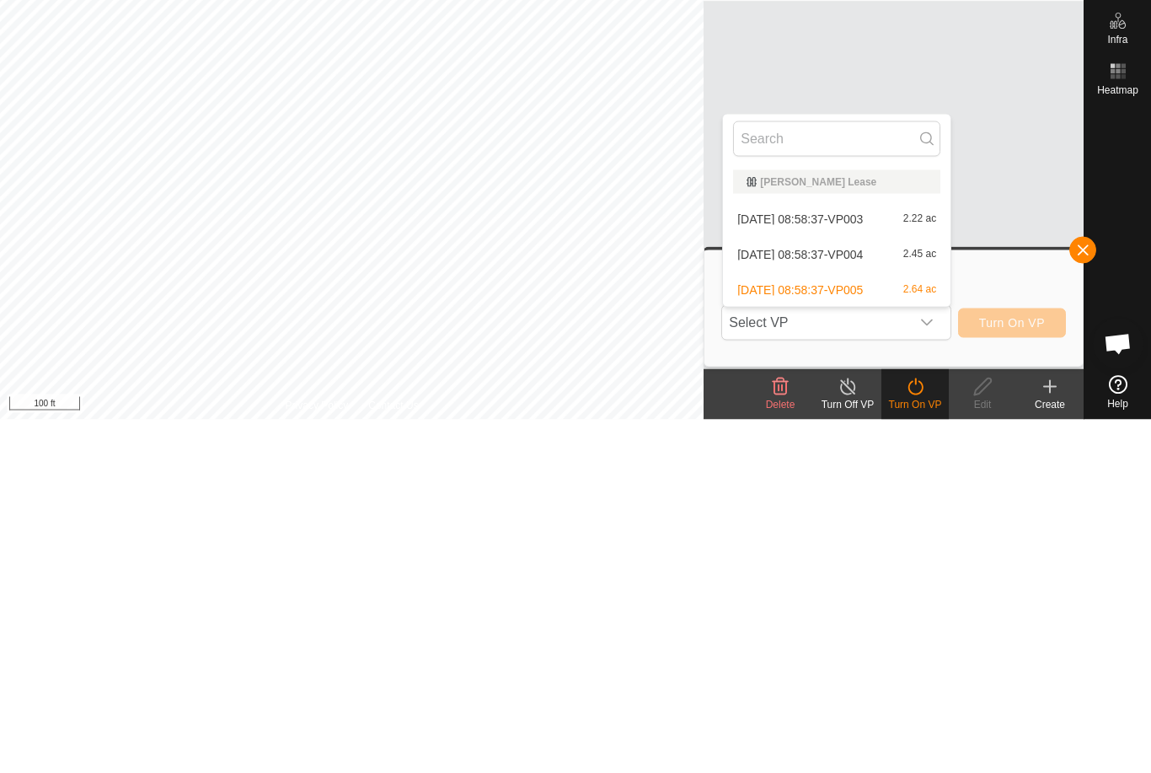
click at [865, 597] on div "[DATE] 08:58:37-VP004 2.45 ac" at bounding box center [836, 607] width 207 height 20
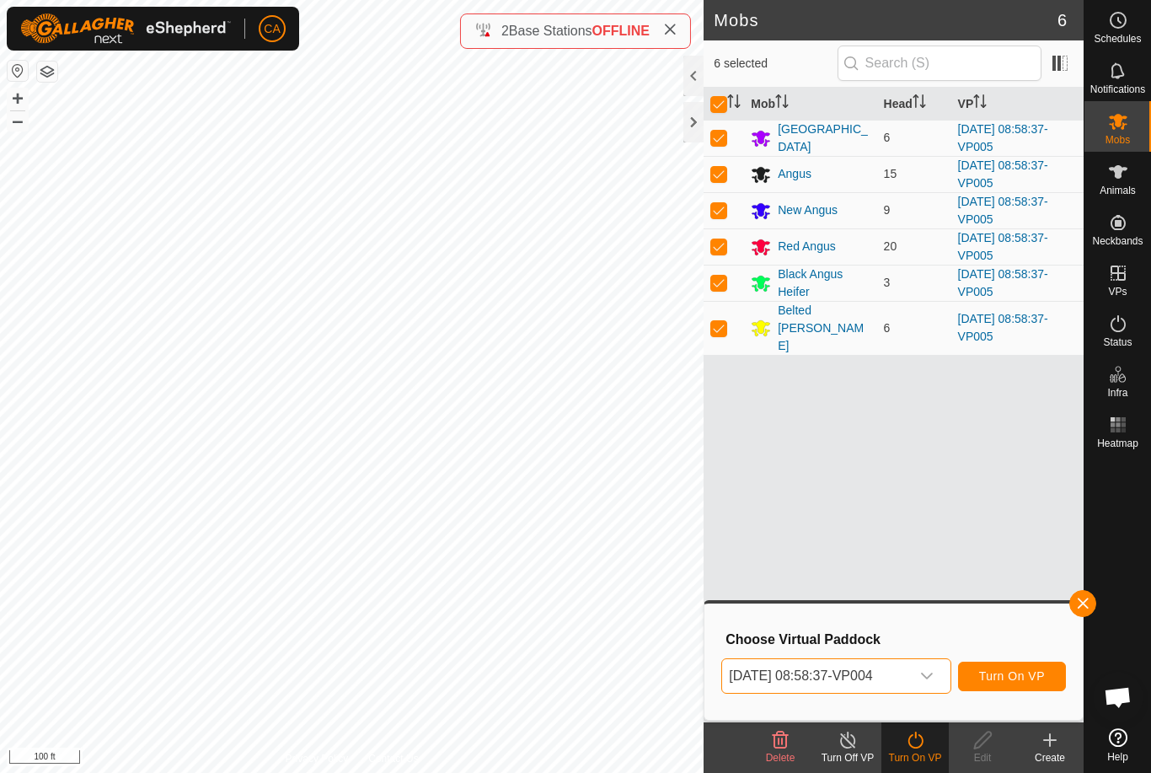
click at [1018, 682] on span "Turn On VP" at bounding box center [1012, 675] width 66 height 13
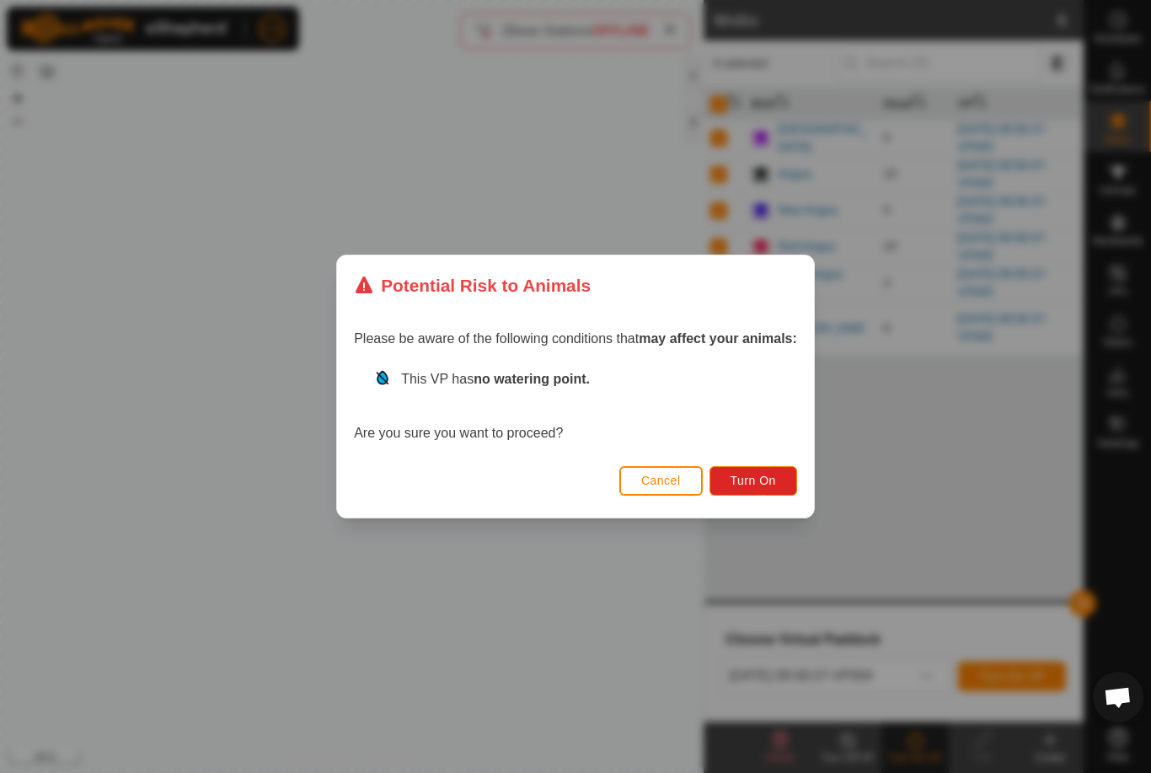
click at [759, 482] on span "Turn On" at bounding box center [754, 480] width 46 height 13
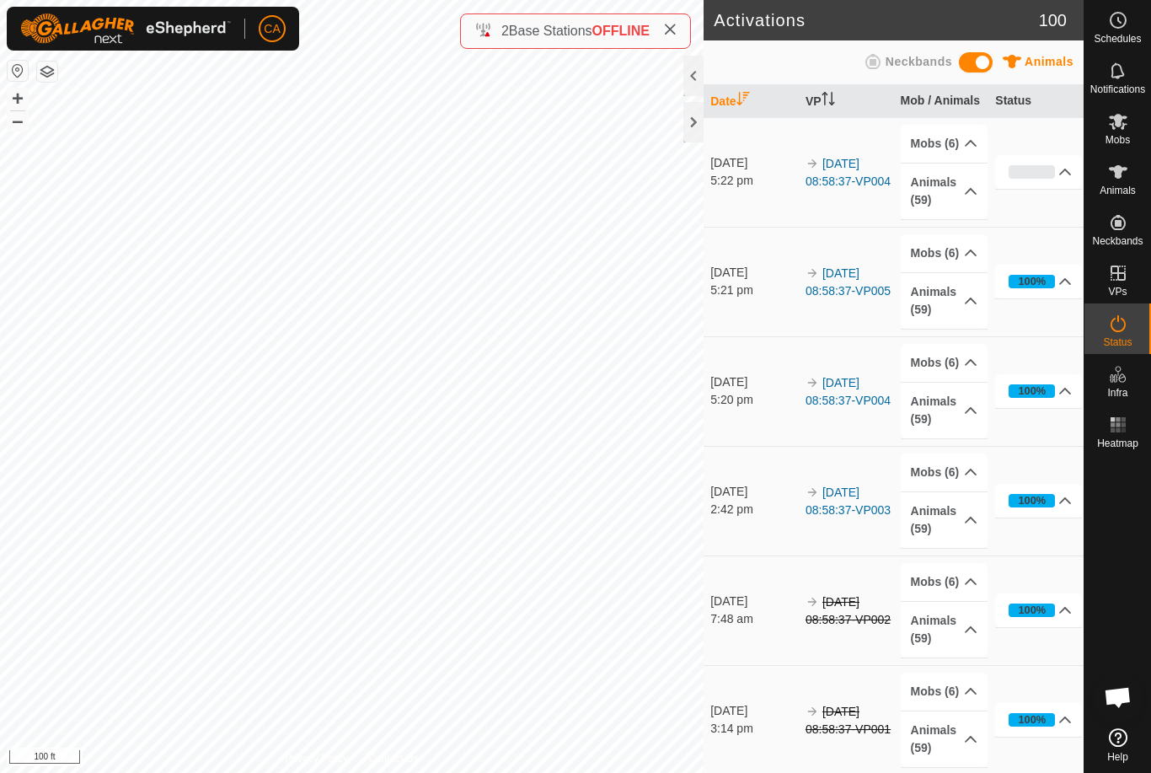
click at [704, 122] on div at bounding box center [693, 122] width 20 height 40
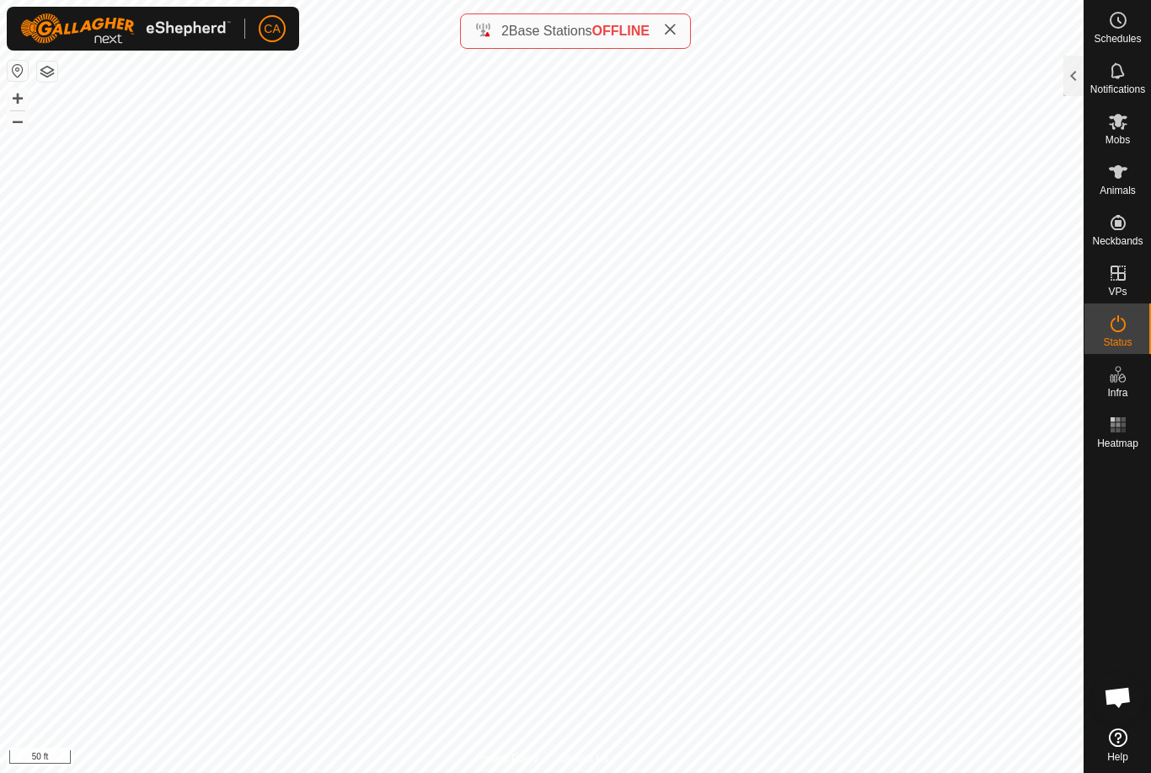
click at [671, 24] on icon at bounding box center [669, 29] width 13 height 13
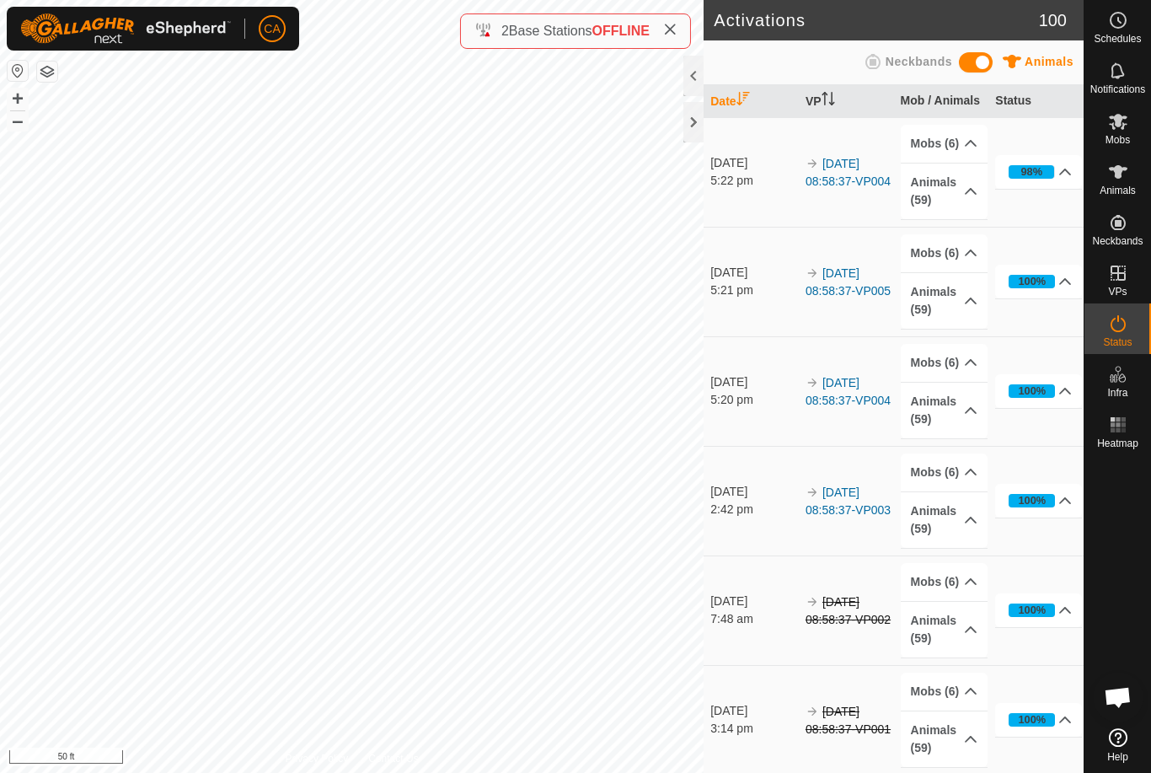
click at [703, 123] on div at bounding box center [693, 122] width 20 height 40
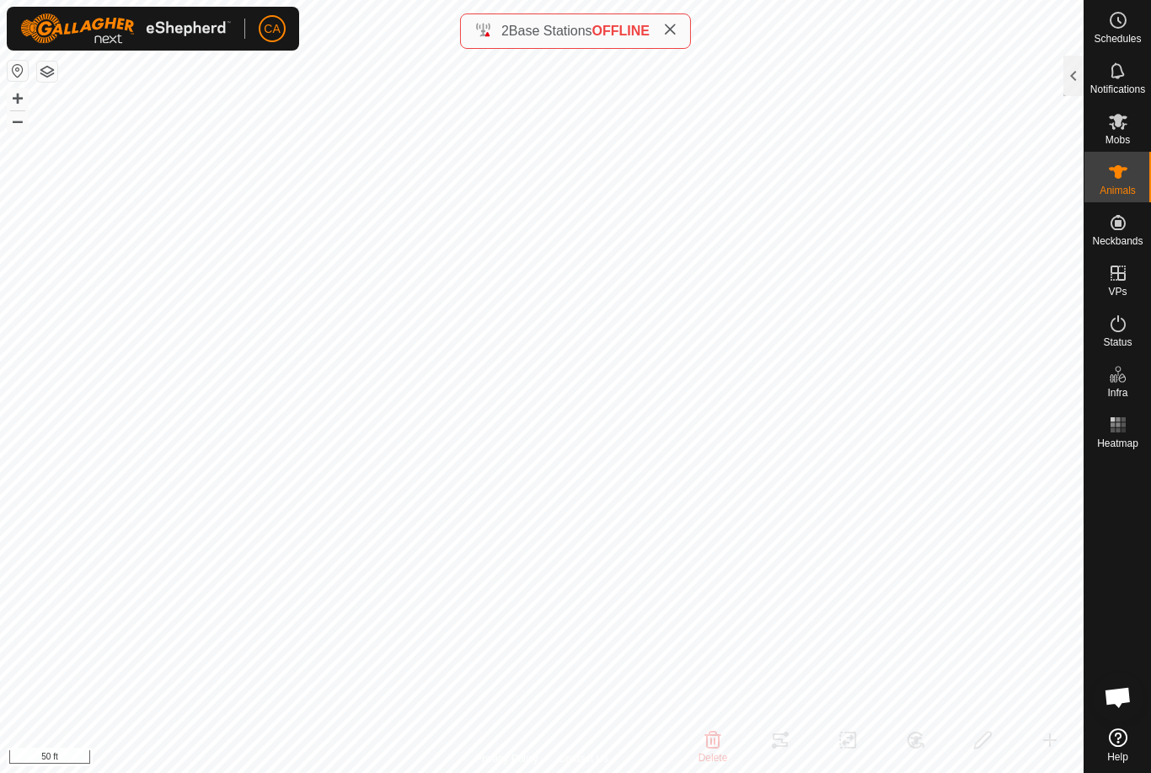
click at [1069, 76] on div at bounding box center [1073, 76] width 20 height 40
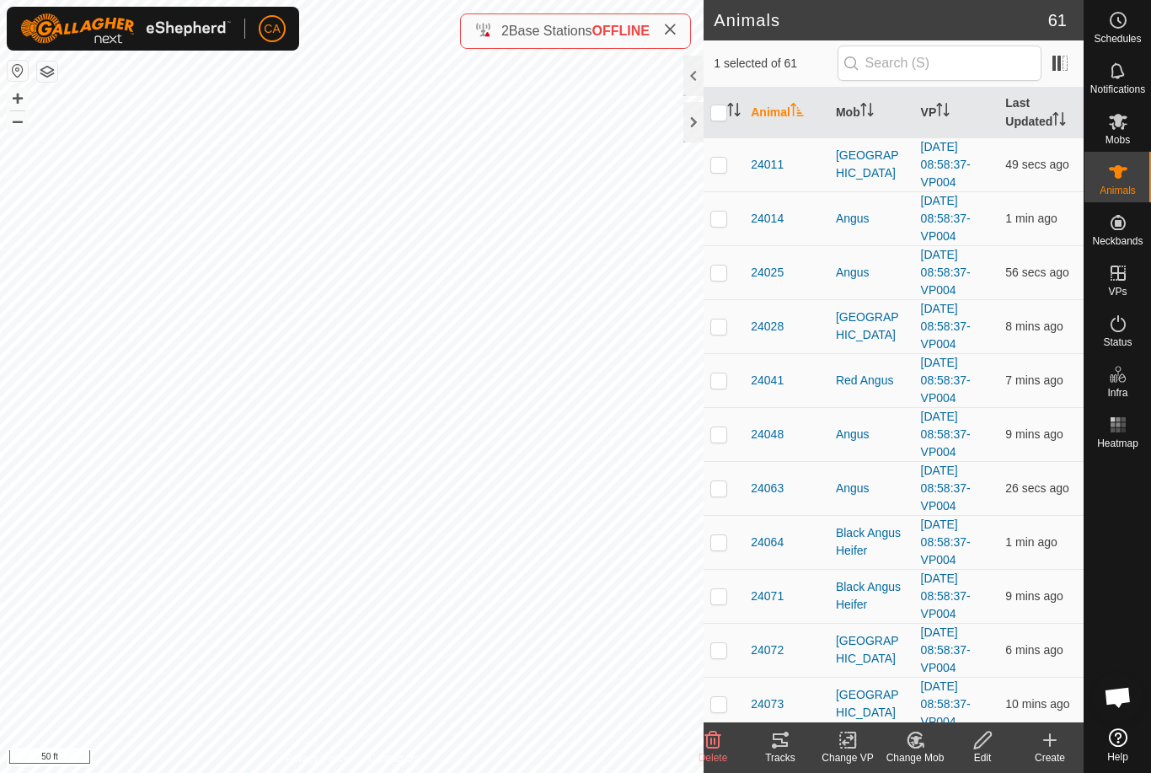
click at [877, 117] on th "Mob" at bounding box center [871, 113] width 85 height 51
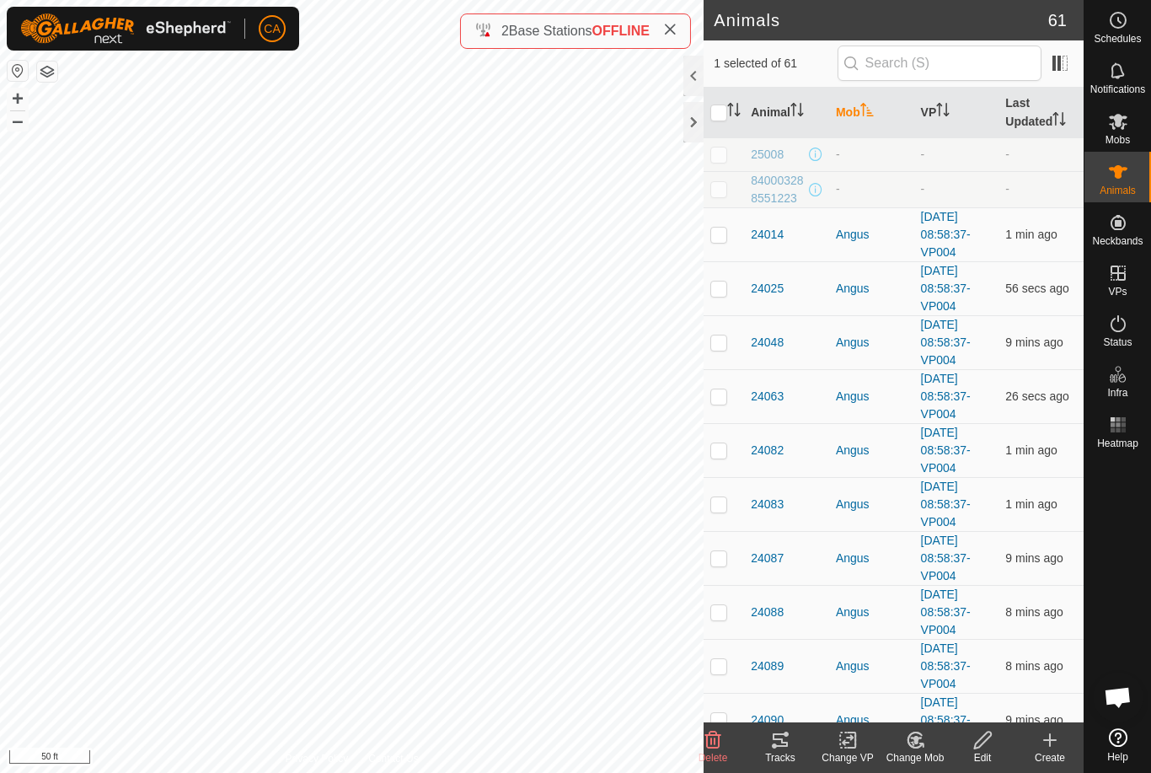
click at [874, 119] on p-sorticon "Activate to sort" at bounding box center [866, 111] width 13 height 13
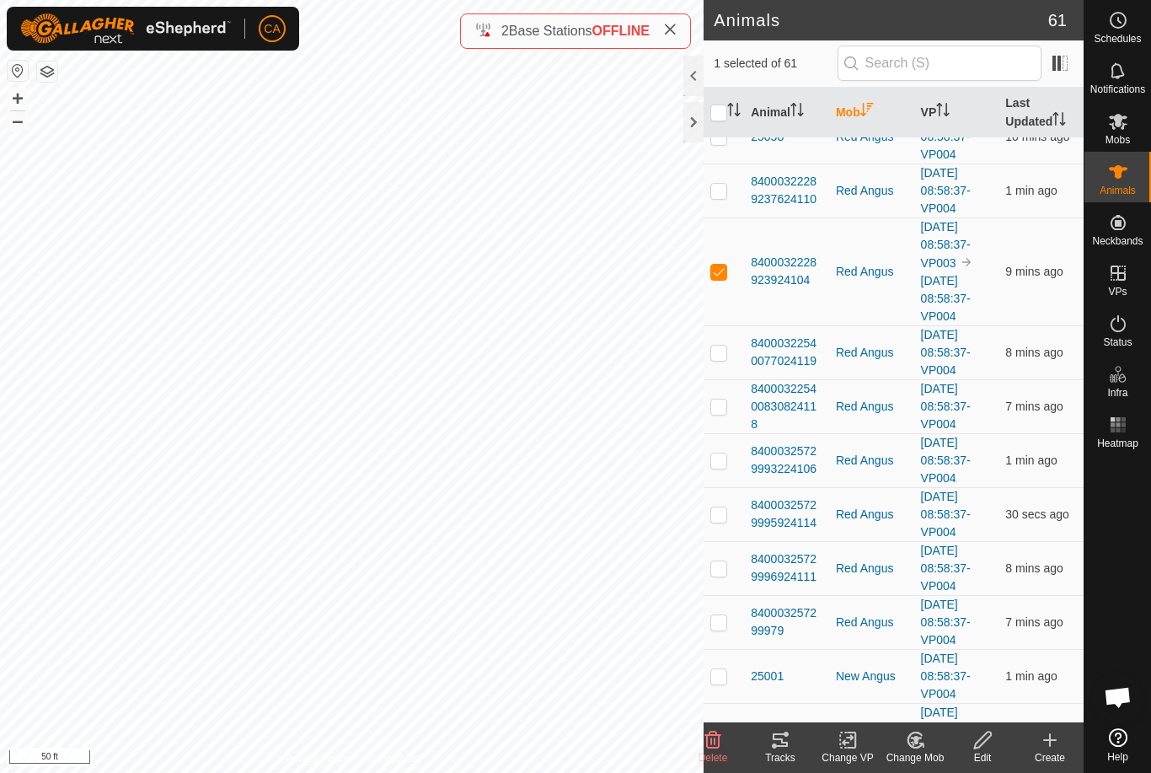
scroll to position [943, 0]
click at [697, 128] on div at bounding box center [693, 122] width 20 height 40
